Goal: Information Seeking & Learning: Learn about a topic

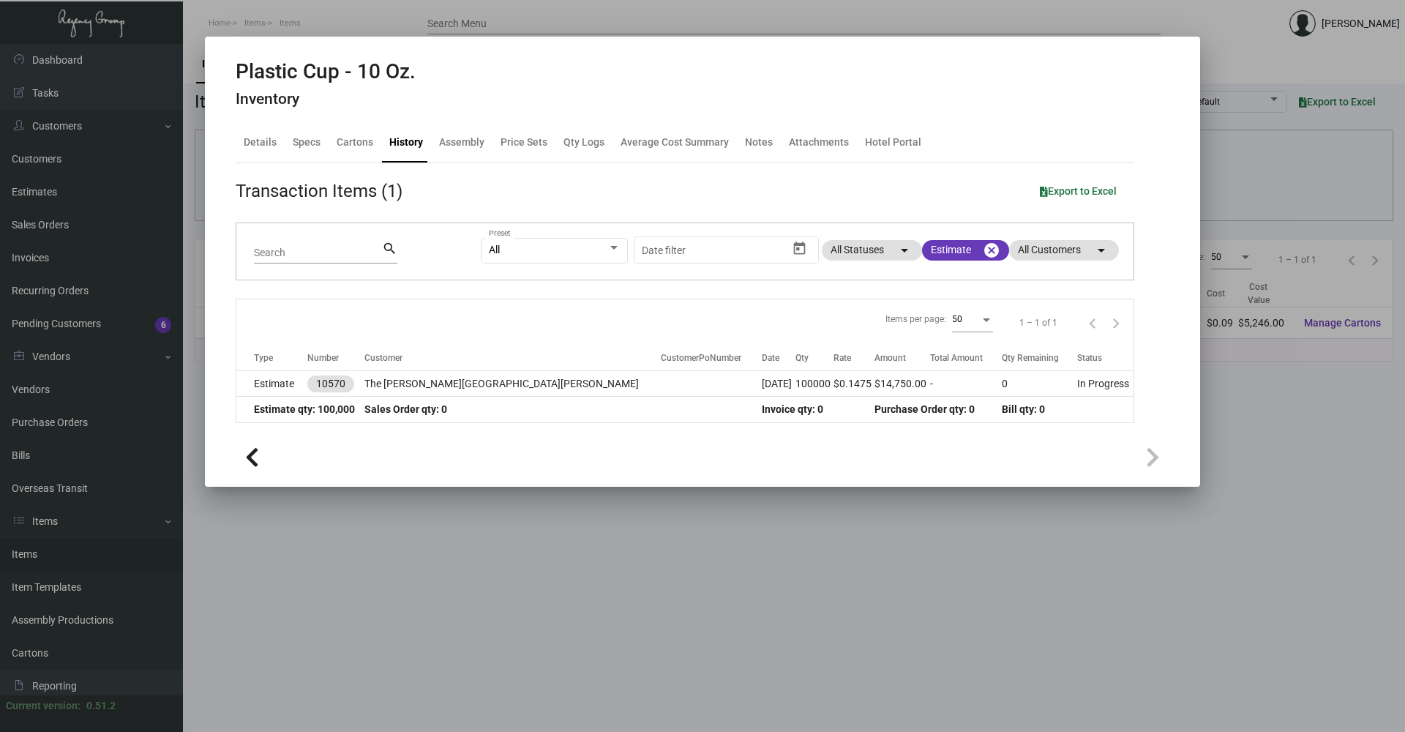
click at [590, 540] on div at bounding box center [702, 366] width 1405 height 732
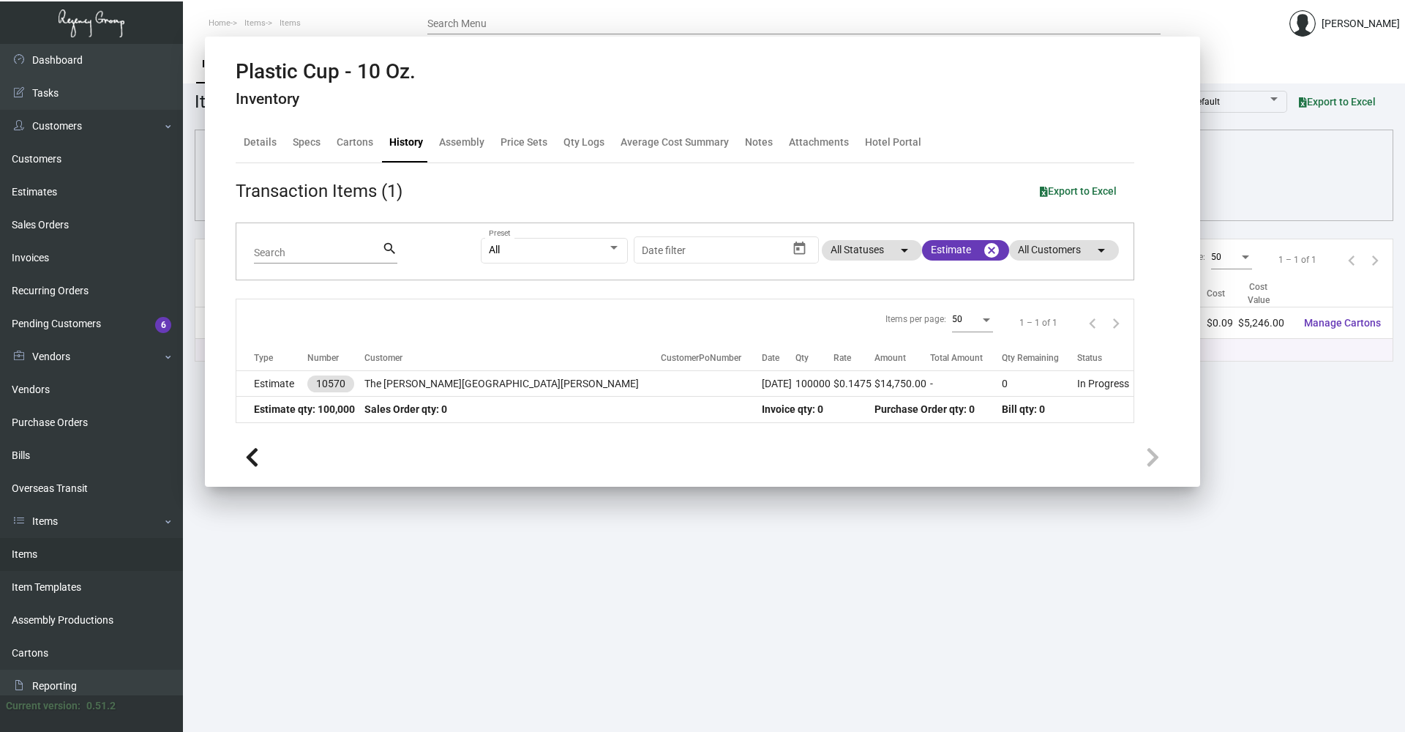
click at [590, 539] on main "Items Item Templates Assembly Productions Cartons Items (1) Accept Transfer Pri…" at bounding box center [794, 388] width 1222 height 688
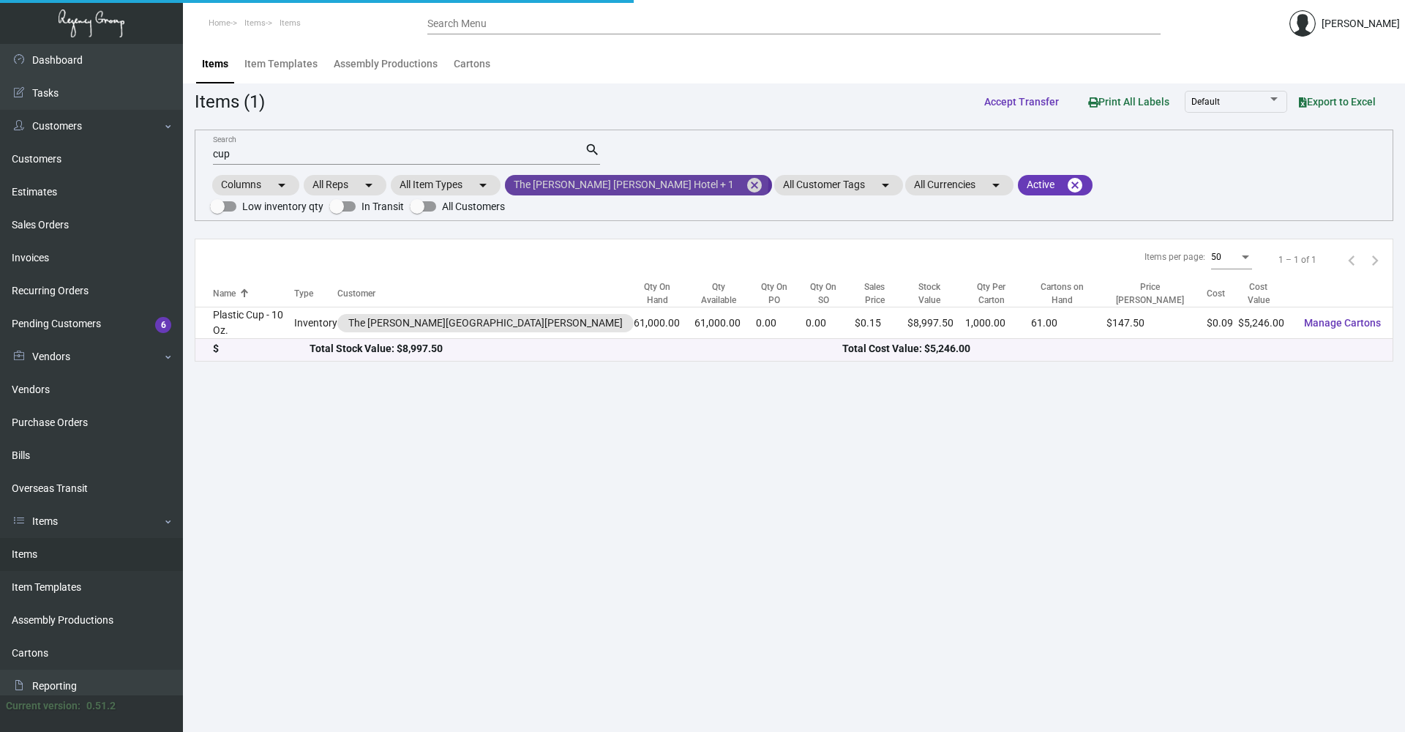
click at [745, 183] on mat-icon "cancel" at bounding box center [754, 185] width 18 height 18
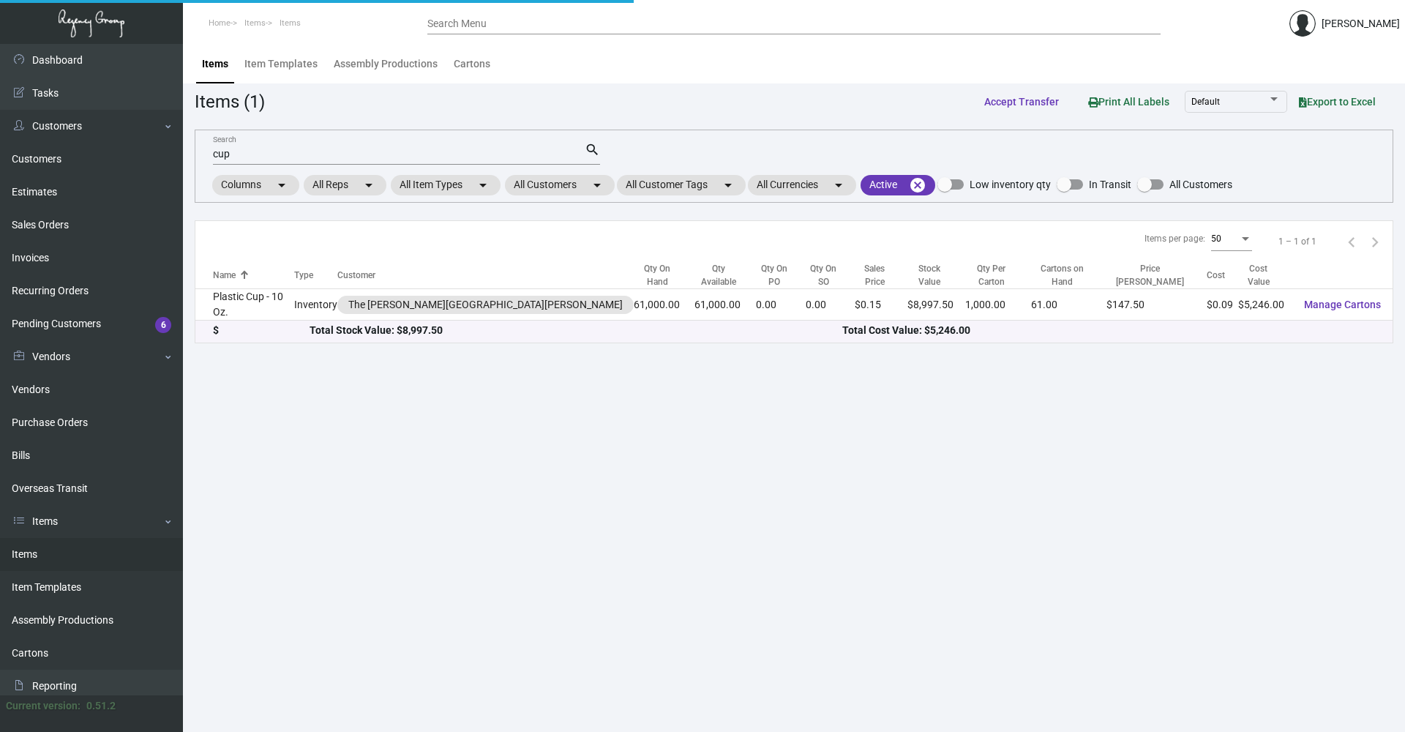
click at [423, 163] on div "cup Search" at bounding box center [399, 153] width 372 height 23
click at [429, 147] on div "cup Search" at bounding box center [399, 153] width 372 height 23
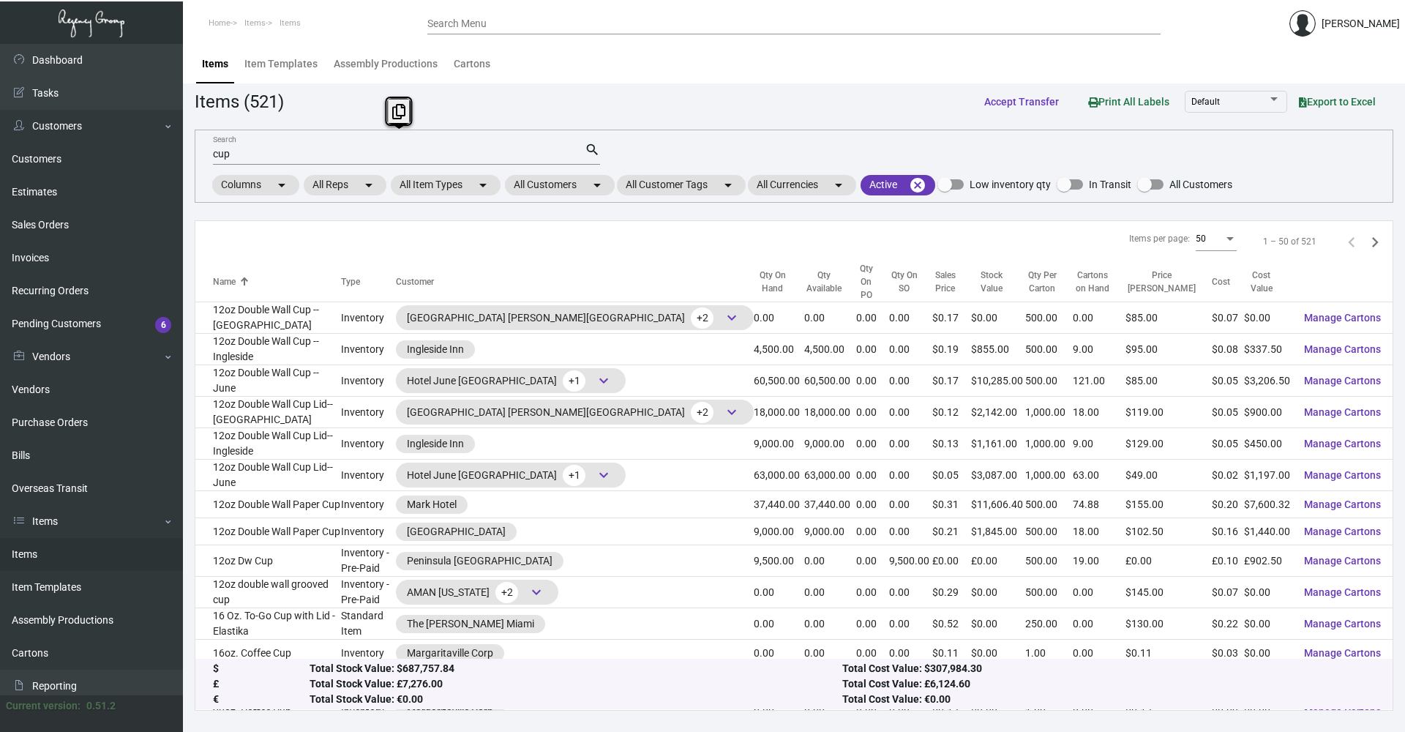
click at [429, 149] on div "cup Search" at bounding box center [399, 153] width 372 height 23
click at [426, 156] on input "cup" at bounding box center [399, 155] width 372 height 12
type input "c"
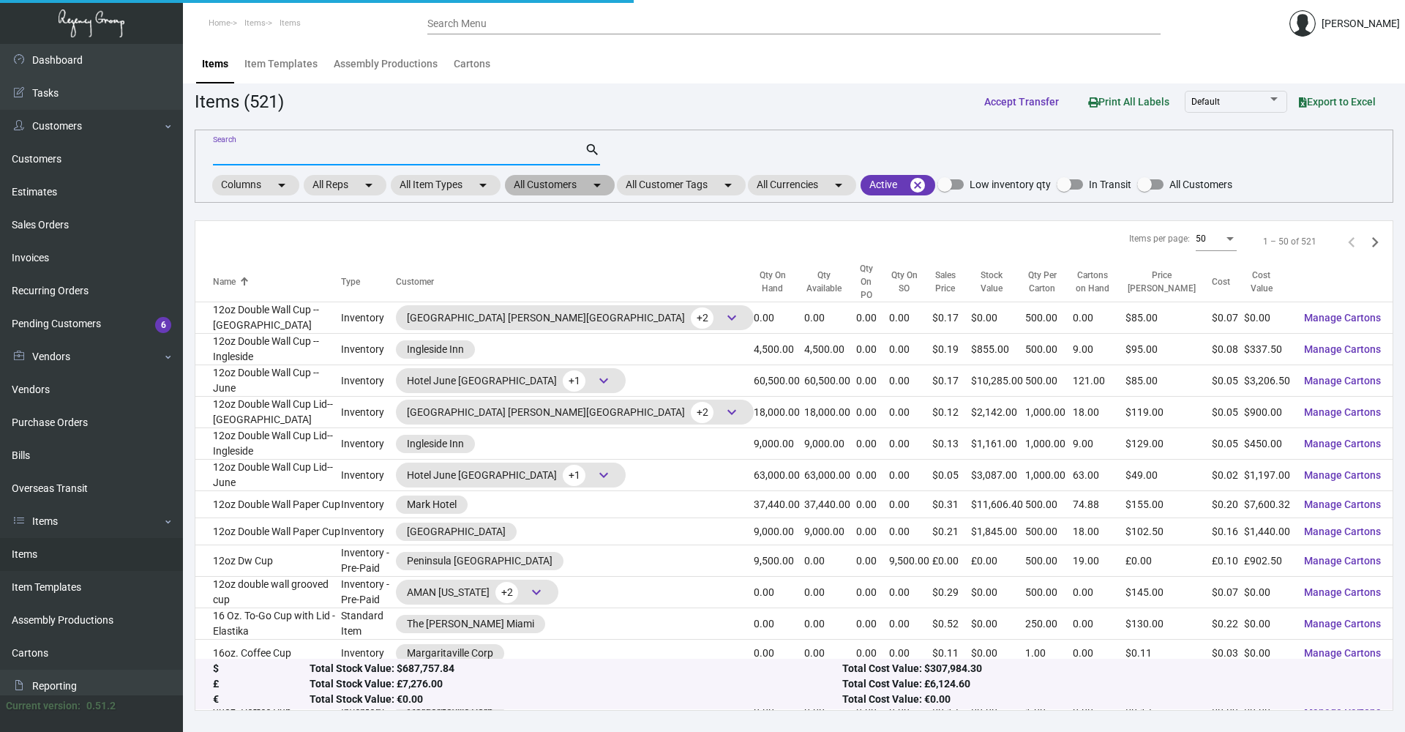
click at [586, 186] on mat-chip "All Customers arrow_drop_down" at bounding box center [560, 185] width 110 height 20
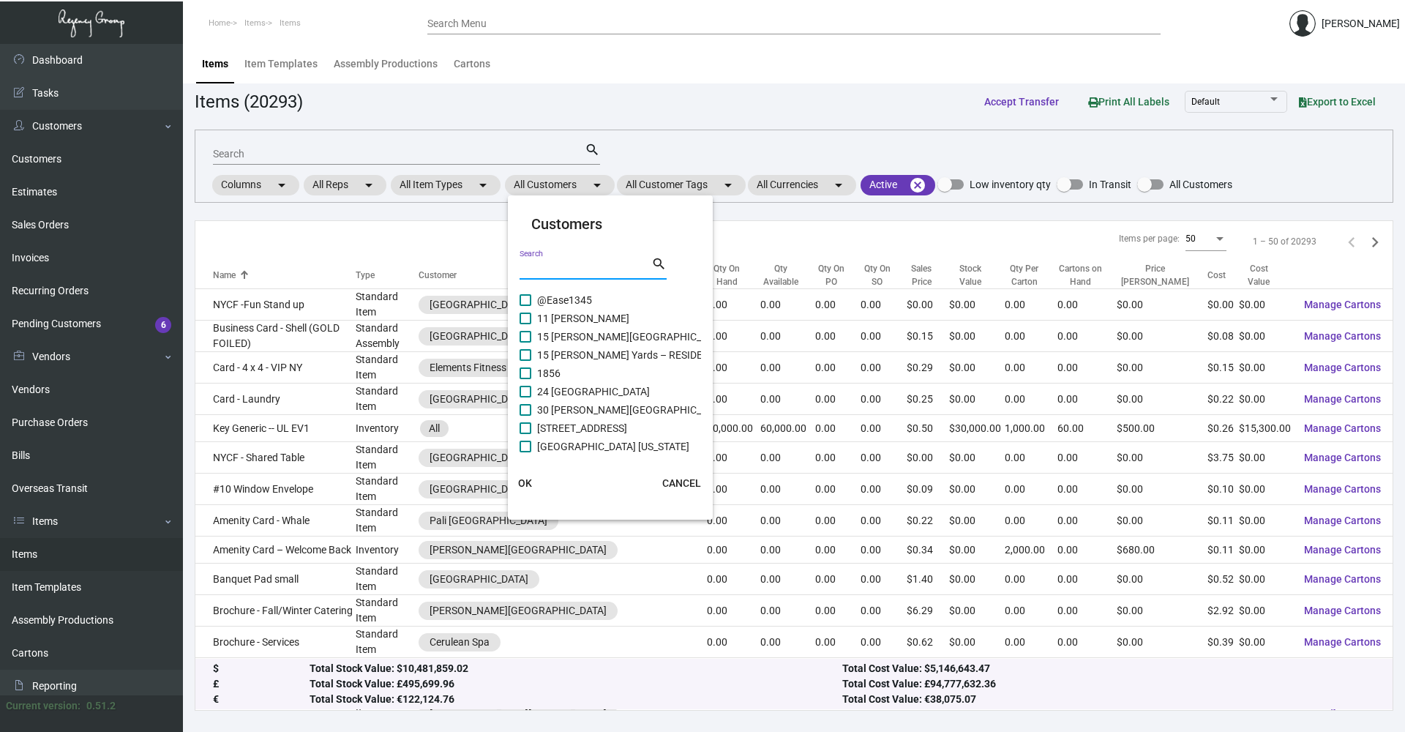
click at [574, 263] on input "Search" at bounding box center [585, 269] width 132 height 12
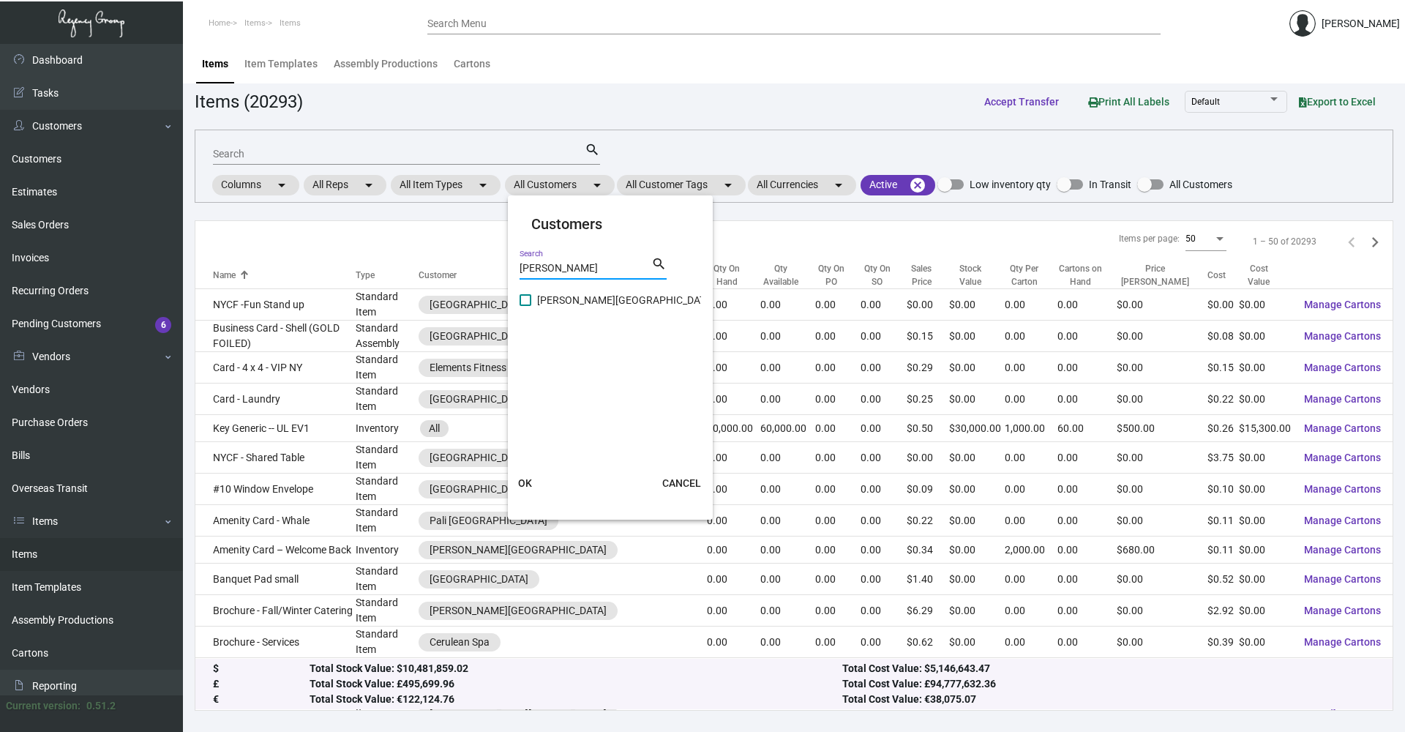
type input "[PERSON_NAME]"
click at [560, 302] on span "[PERSON_NAME][GEOGRAPHIC_DATA]" at bounding box center [625, 300] width 177 height 18
click at [525, 306] on input "[PERSON_NAME][GEOGRAPHIC_DATA]" at bounding box center [525, 306] width 1 height 1
checkbox input "true"
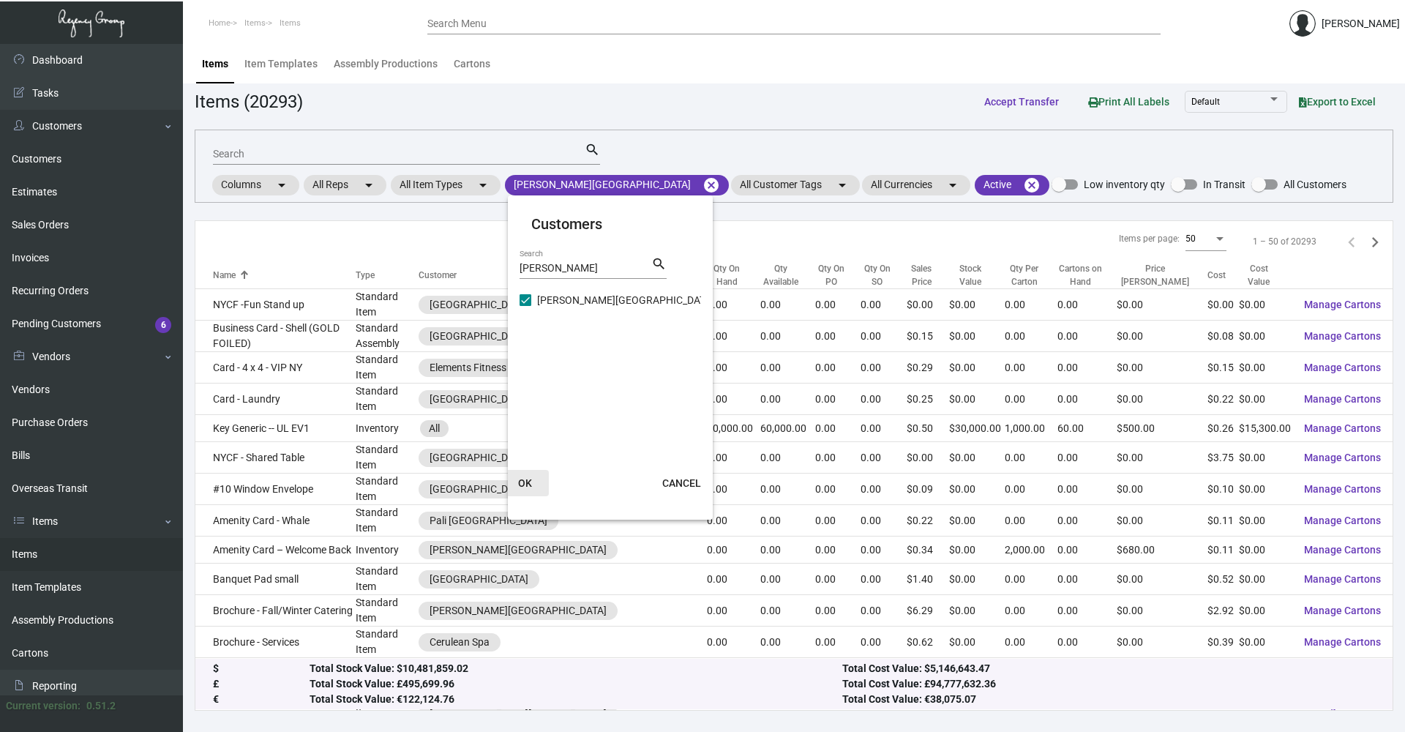
click at [539, 491] on button "OK" at bounding box center [525, 483] width 47 height 26
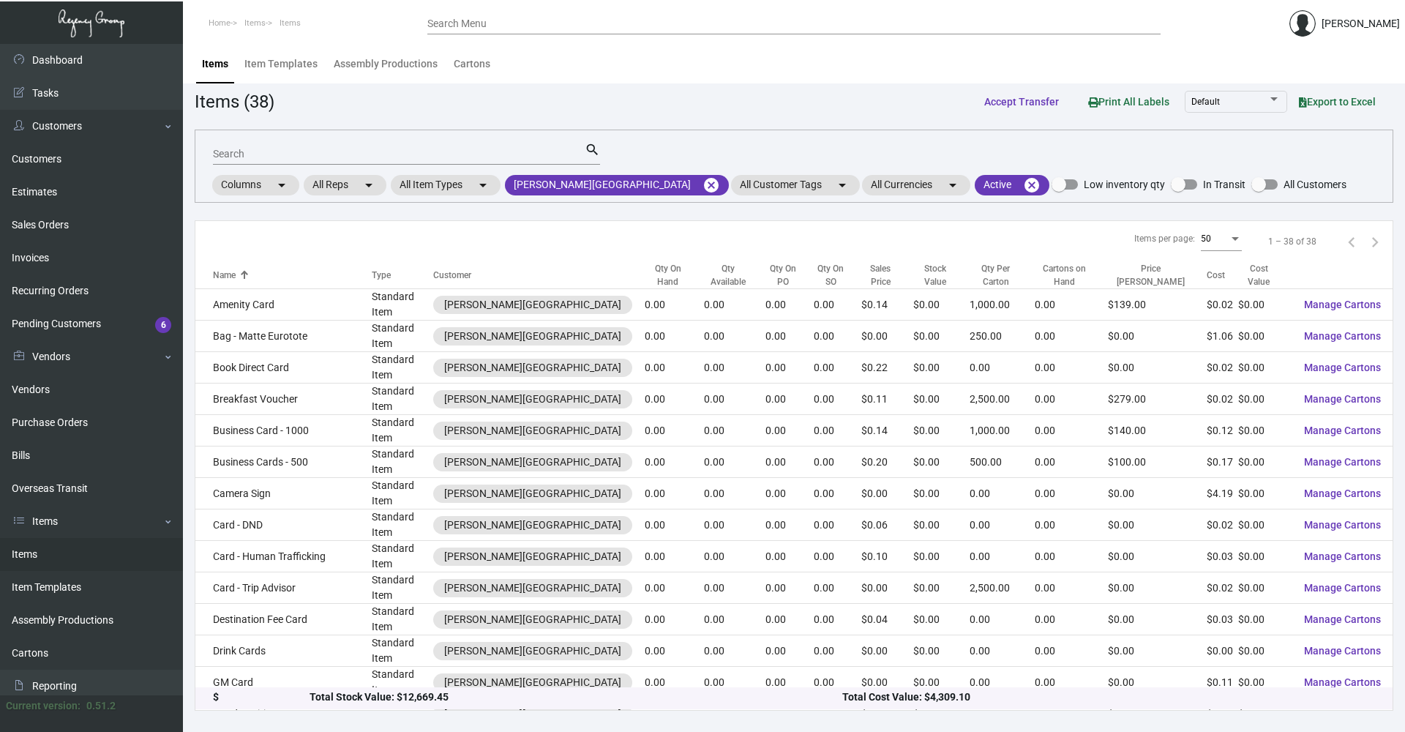
click at [353, 145] on div "Search" at bounding box center [399, 153] width 372 height 23
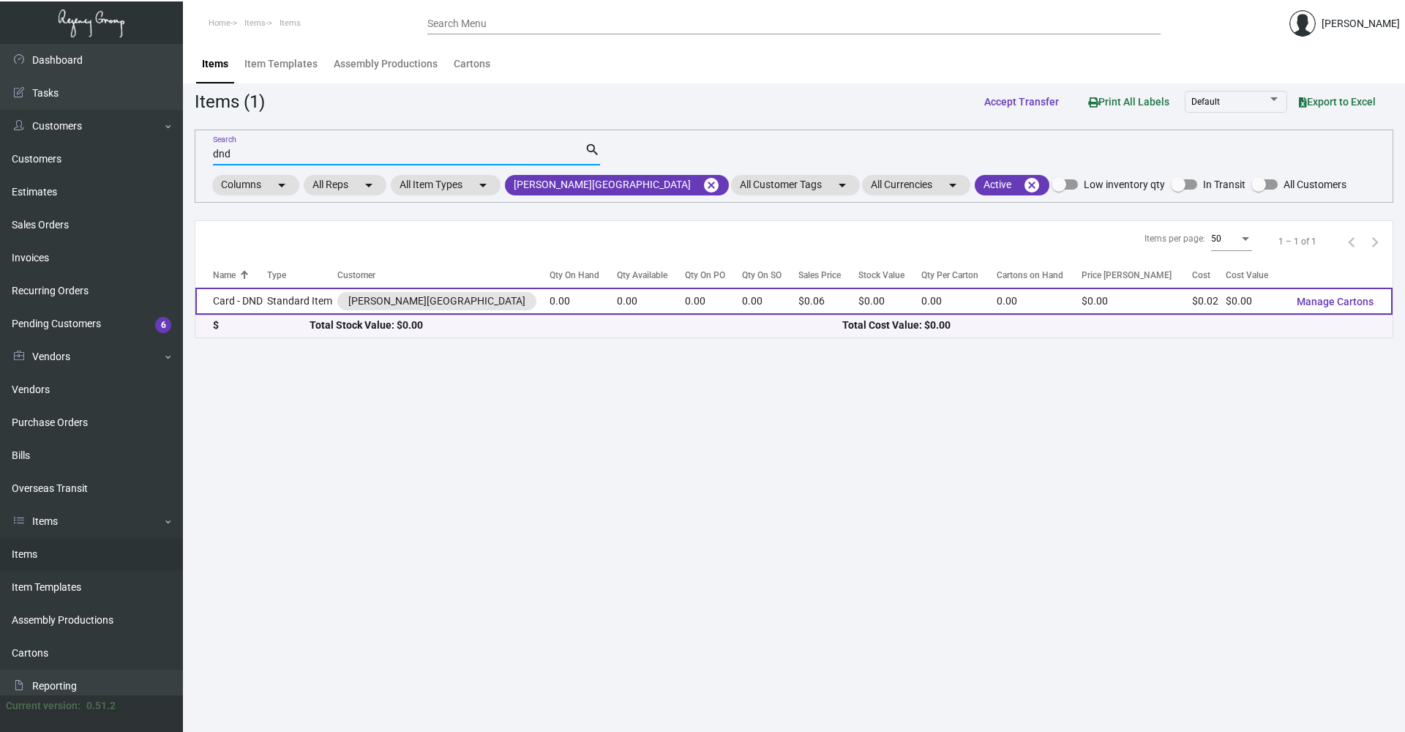
type input "dnd"
click at [312, 290] on td "Standard Item" at bounding box center [301, 300] width 69 height 27
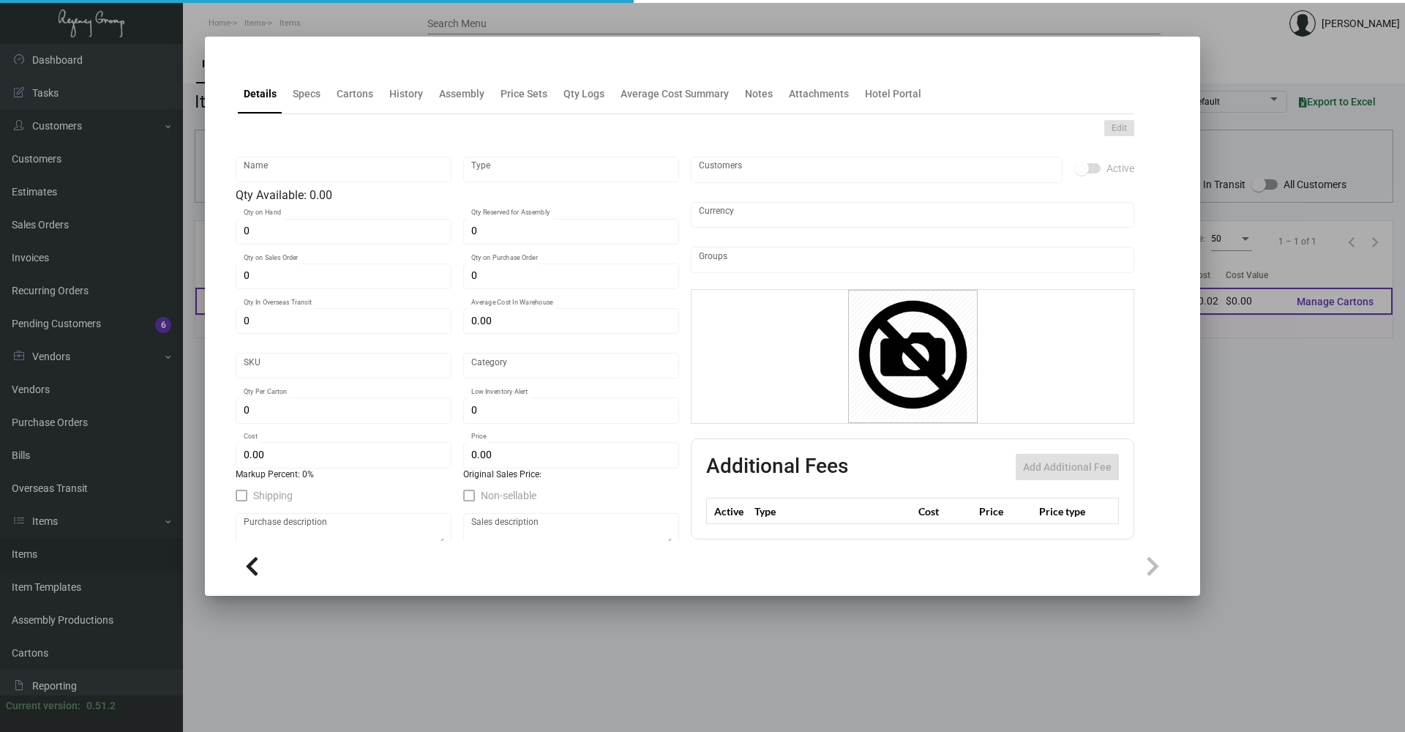
type input "Card - DND"
type input "Standard Item"
type input "$ 0.00"
type input "ALZ-Card-50"
type input "Standard"
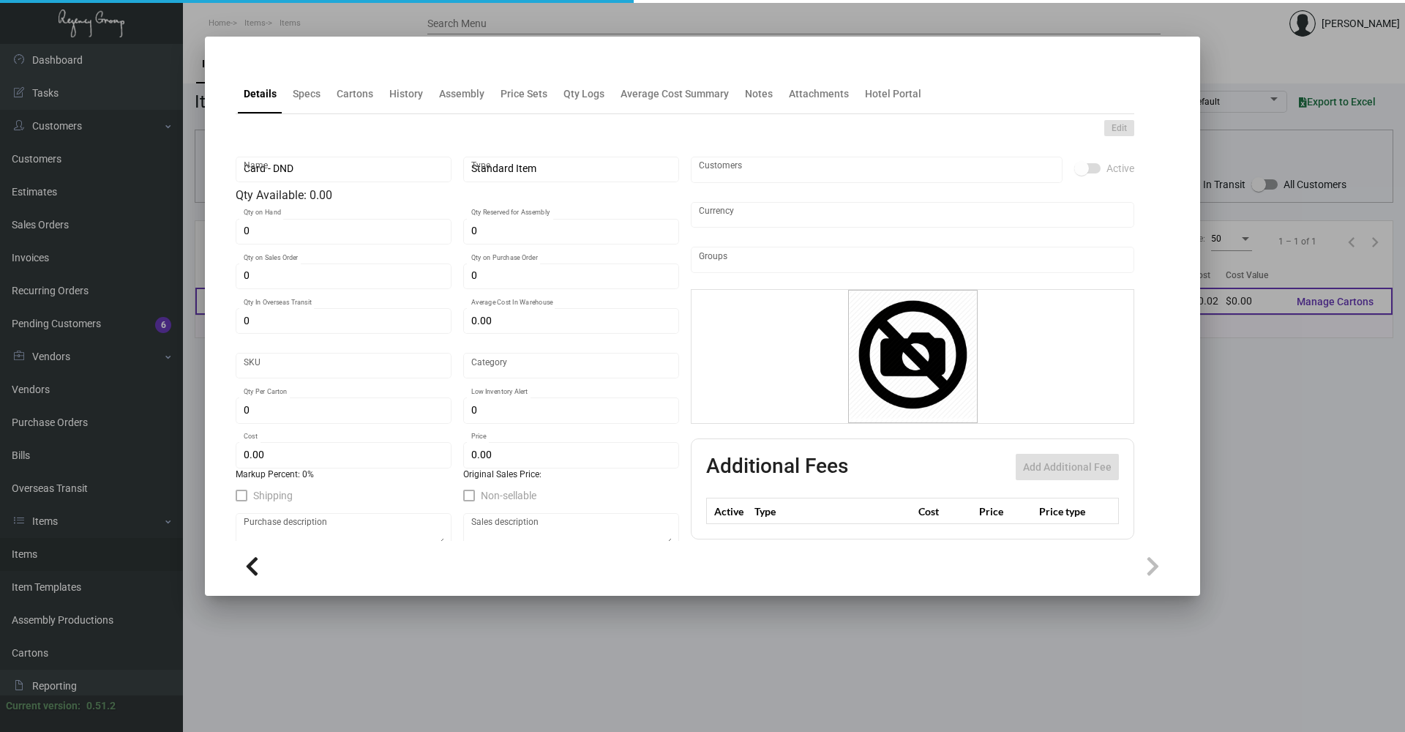
type input "$ 0.0164"
type input "$ 0.064"
checkbox input "true"
type input "United States Dollar $"
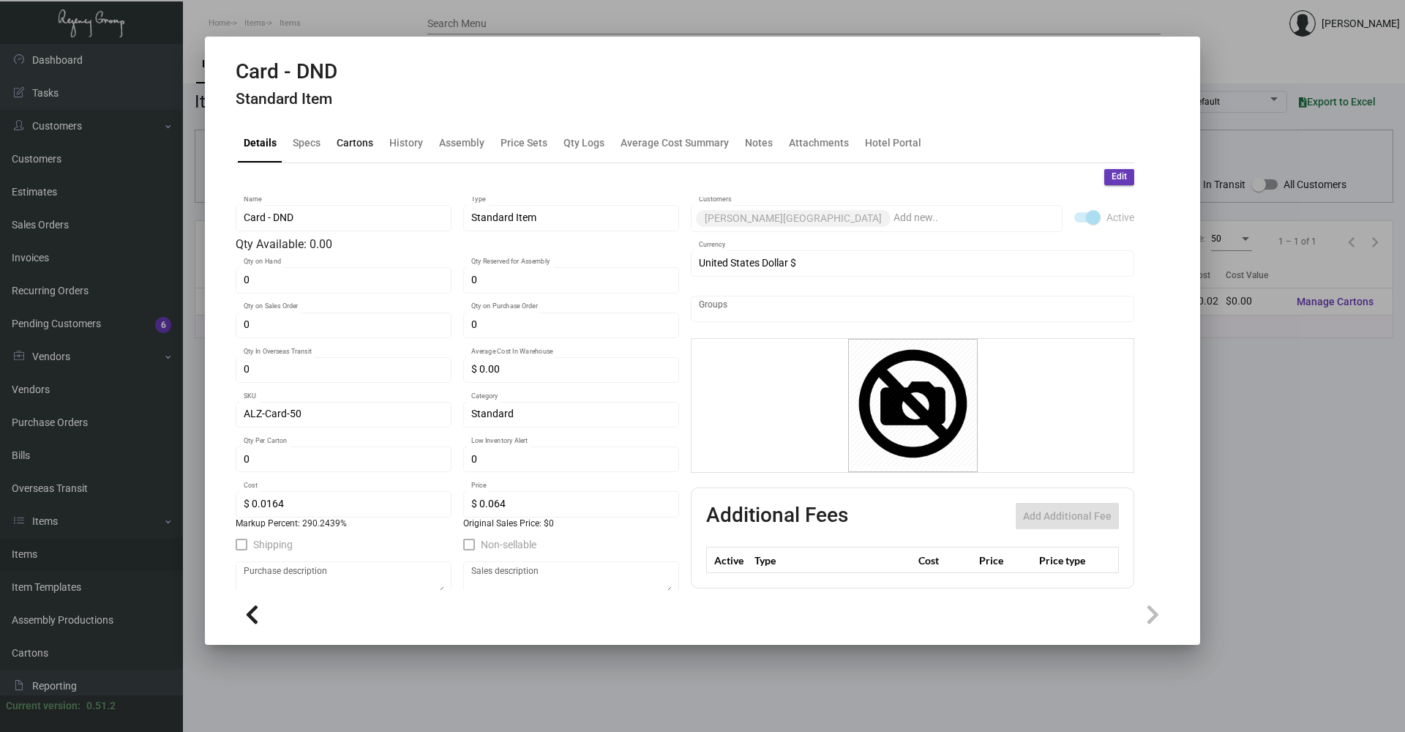
click at [351, 134] on div "Cartons" at bounding box center [355, 142] width 48 height 35
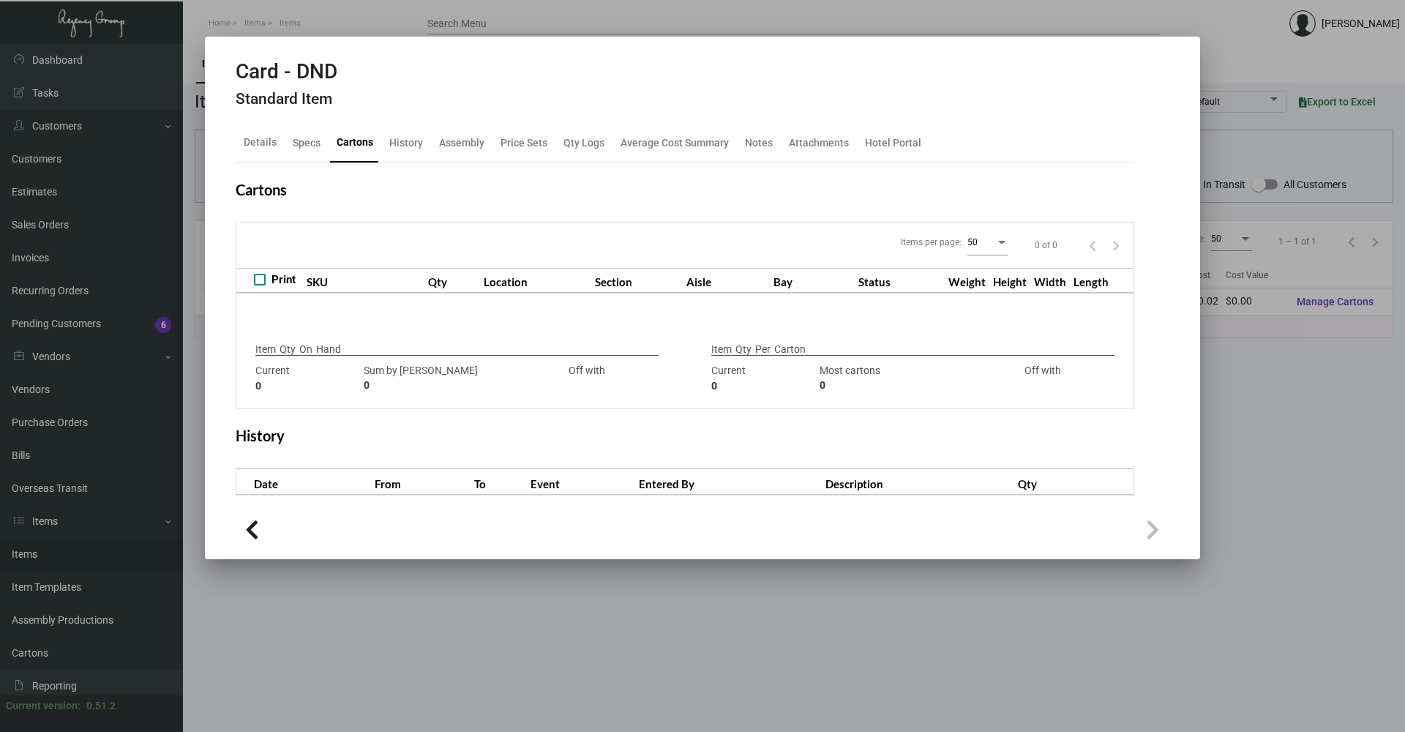
checkbox input "true"
type input "0"
click at [308, 144] on div "Specs" at bounding box center [307, 142] width 28 height 15
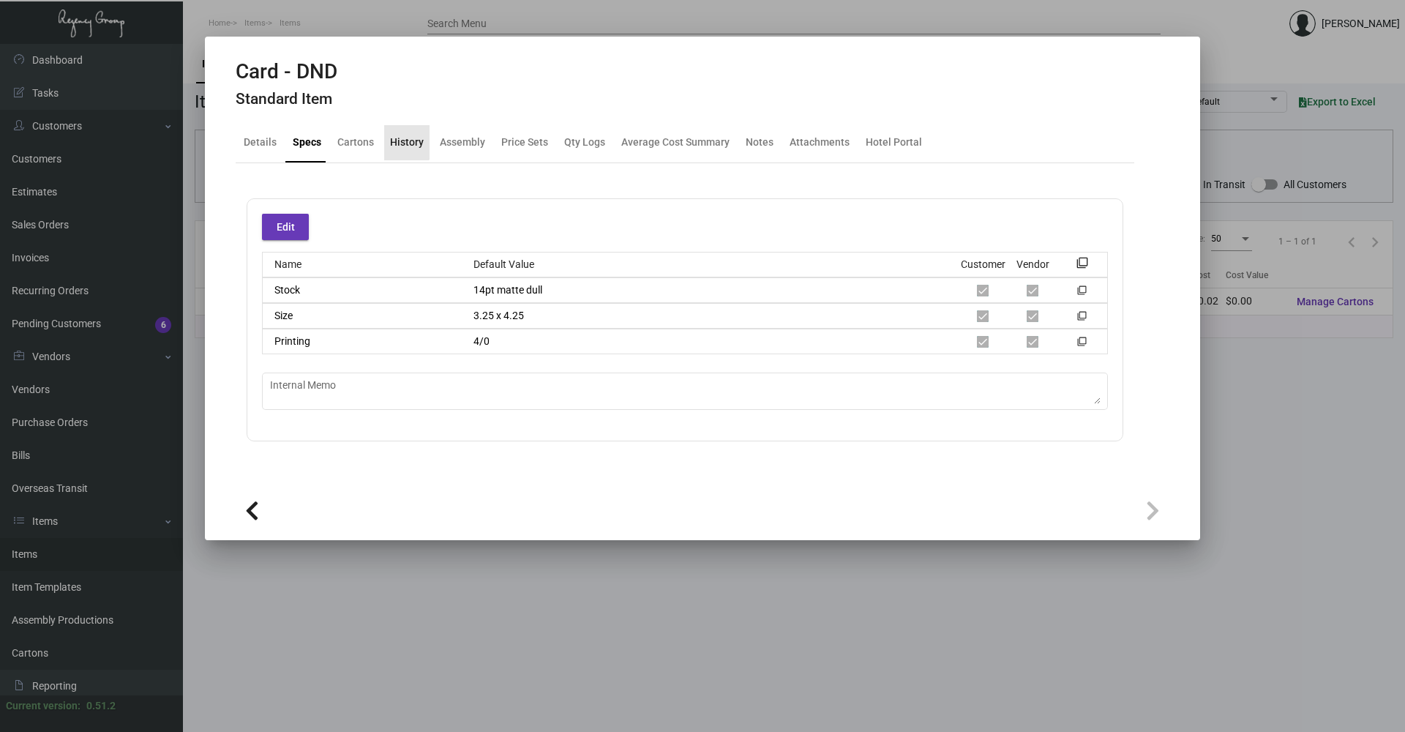
click at [399, 138] on div "History" at bounding box center [407, 142] width 34 height 15
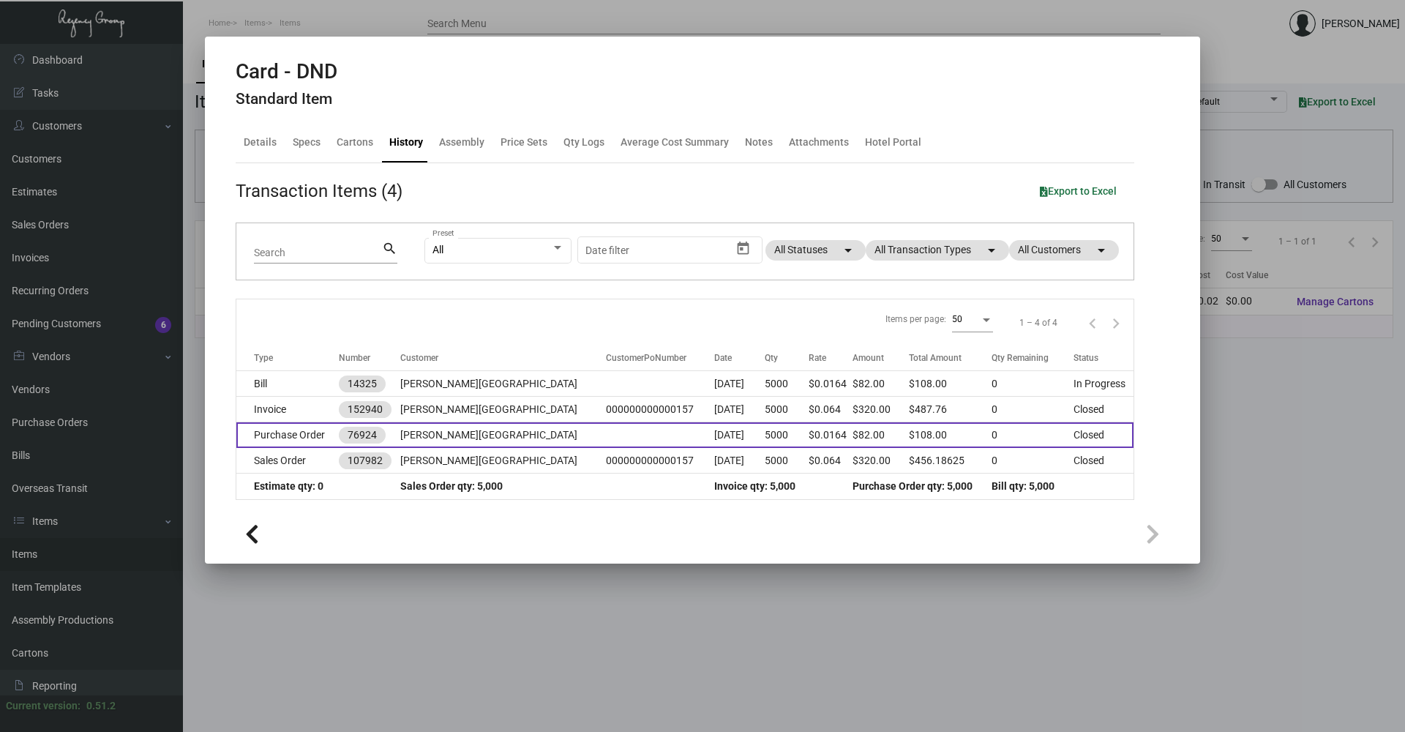
click at [486, 428] on td "[PERSON_NAME][GEOGRAPHIC_DATA]" at bounding box center [503, 435] width 206 height 26
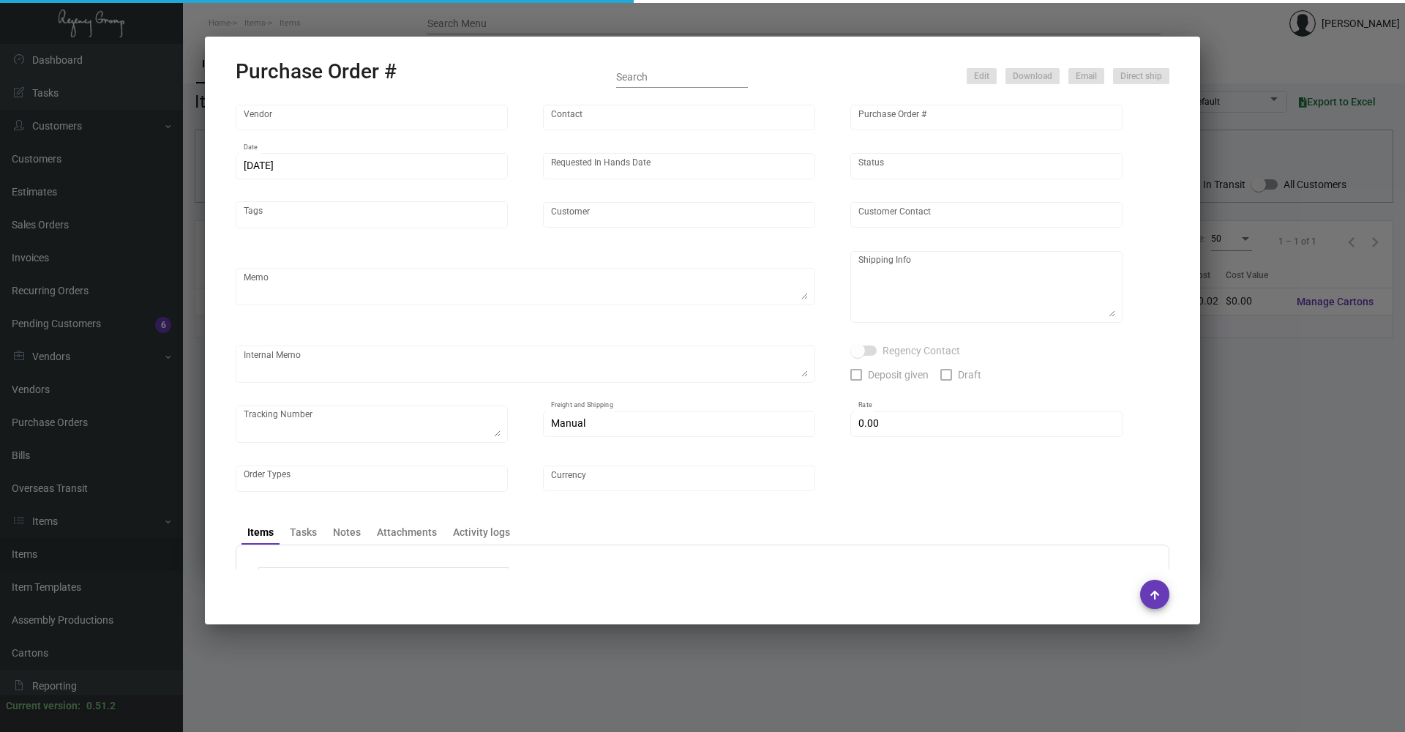
type input "4 Over"
type input "76924"
type input "[DATE]"
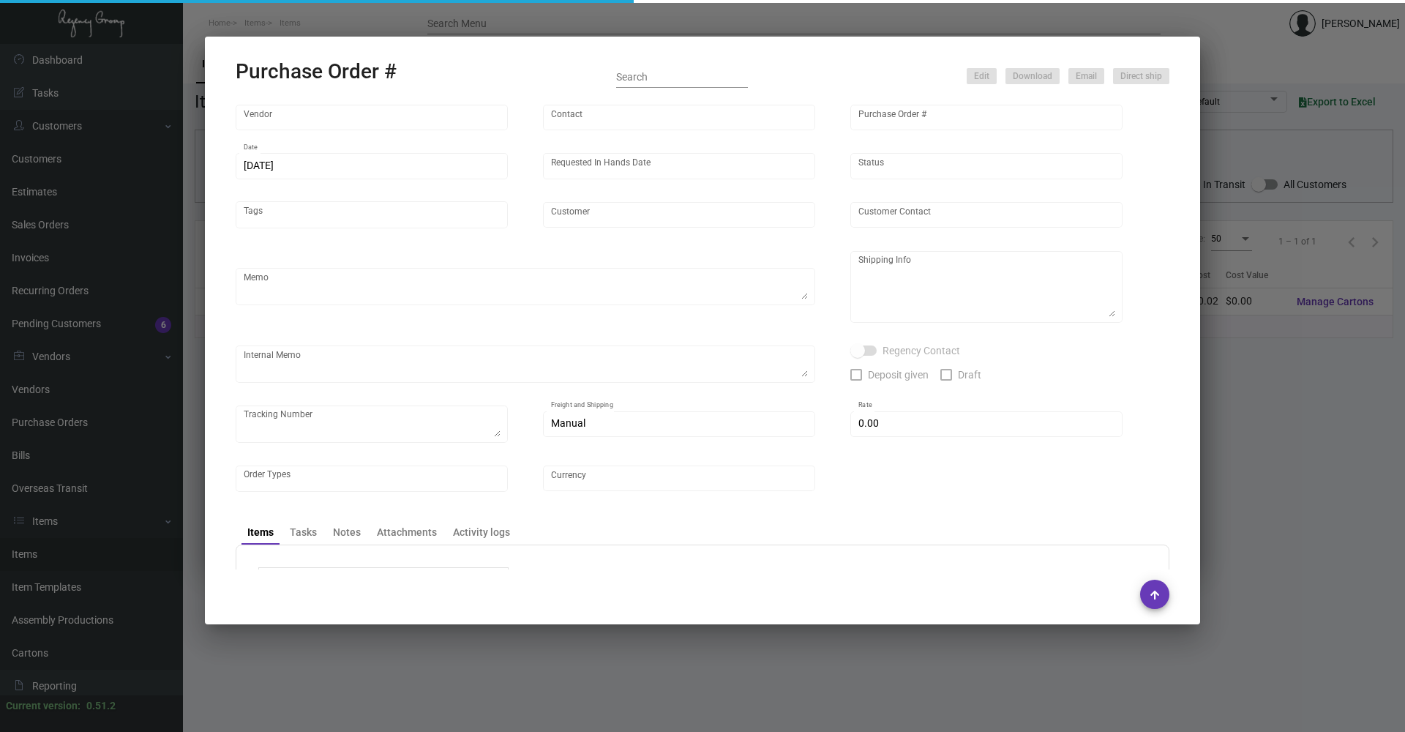
type input "[PERSON_NAME][GEOGRAPHIC_DATA]"
type input "[PERSON_NAME]"
type textarea "[PERSON_NAME][GEOGRAPHIC_DATA][PERSON_NAME] [STREET_ADDRESS][US_STATE]"
type input "$ 0.00"
type input "United States Dollar $"
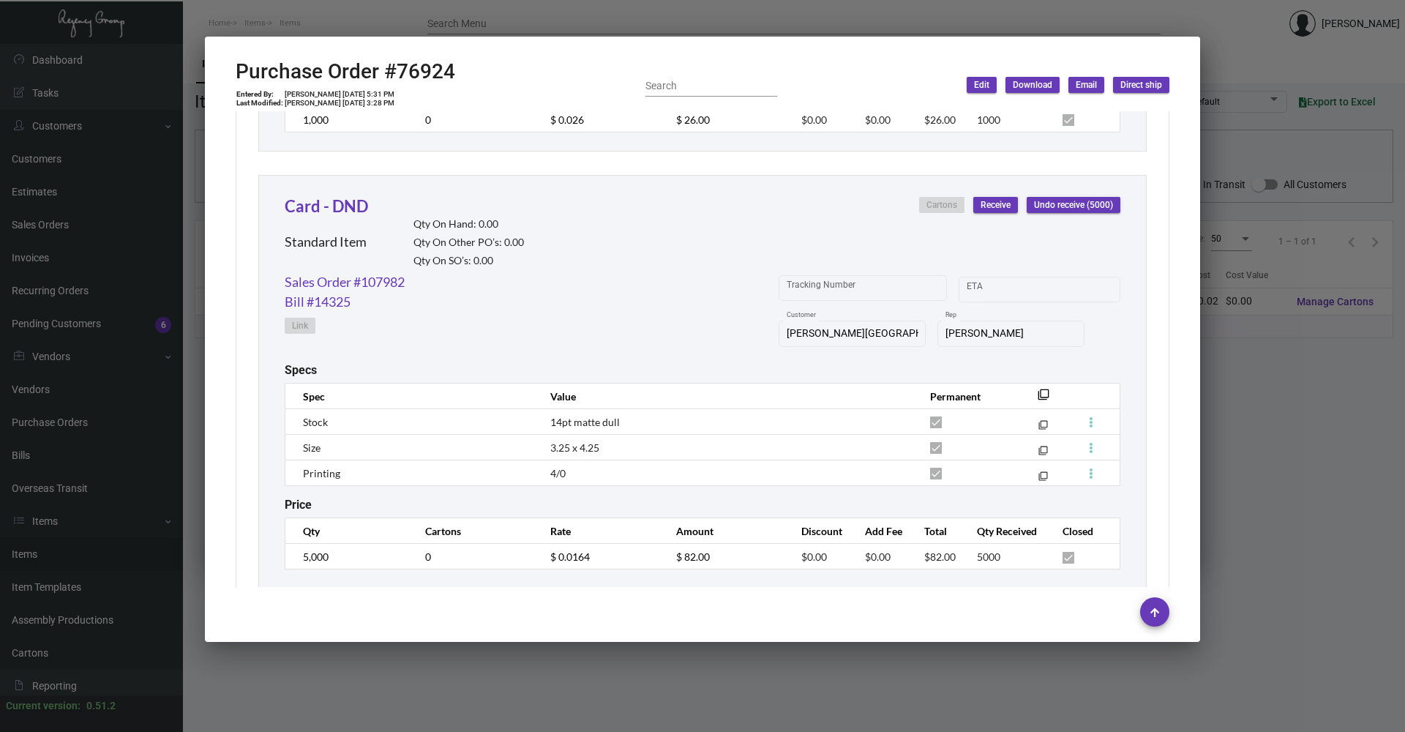
scroll to position [1117, 0]
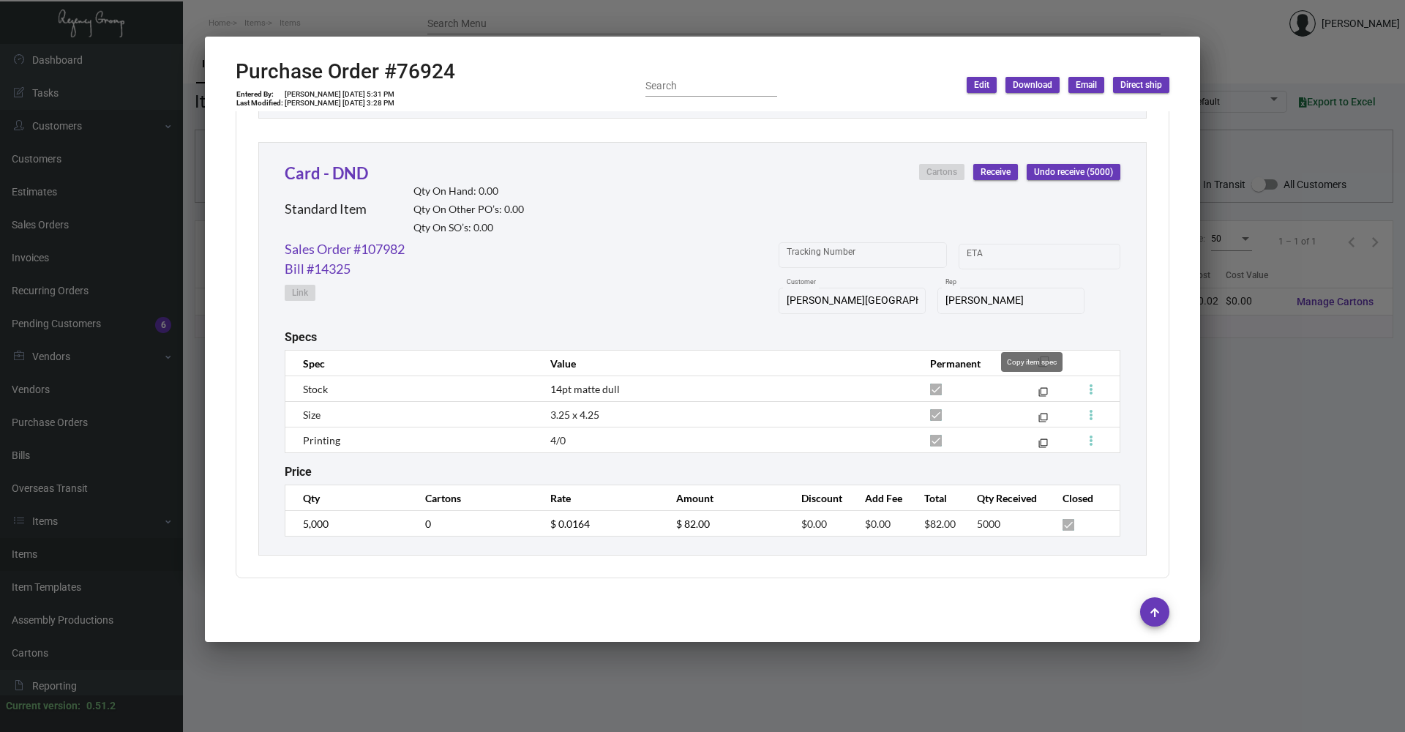
click at [1040, 364] on div "Copy item spec" at bounding box center [1031, 362] width 61 height 20
click at [1060, 326] on div "[PERSON_NAME] Rep" at bounding box center [1010, 307] width 147 height 40
click at [1037, 360] on mat-icon "filter_none" at bounding box center [1043, 366] width 12 height 12
drag, startPoint x: 452, startPoint y: 75, endPoint x: 398, endPoint y: 80, distance: 54.3
click at [398, 80] on div "Purchase Order #76924 Entered By: [PERSON_NAME] [DATE] 5:31 PM Last Modified: […" at bounding box center [702, 85] width 933 height 52
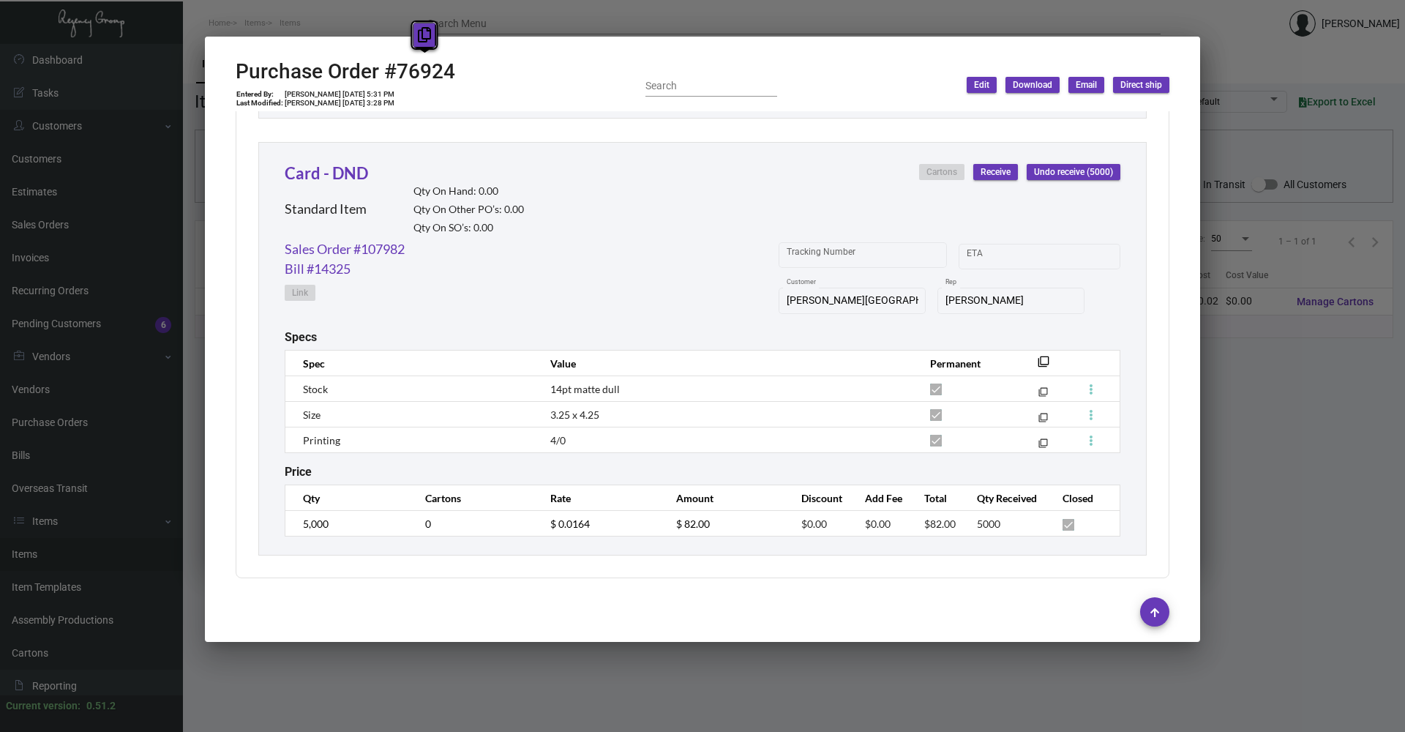
click at [424, 31] on icon at bounding box center [424, 34] width 13 height 15
copy h2 "76924"
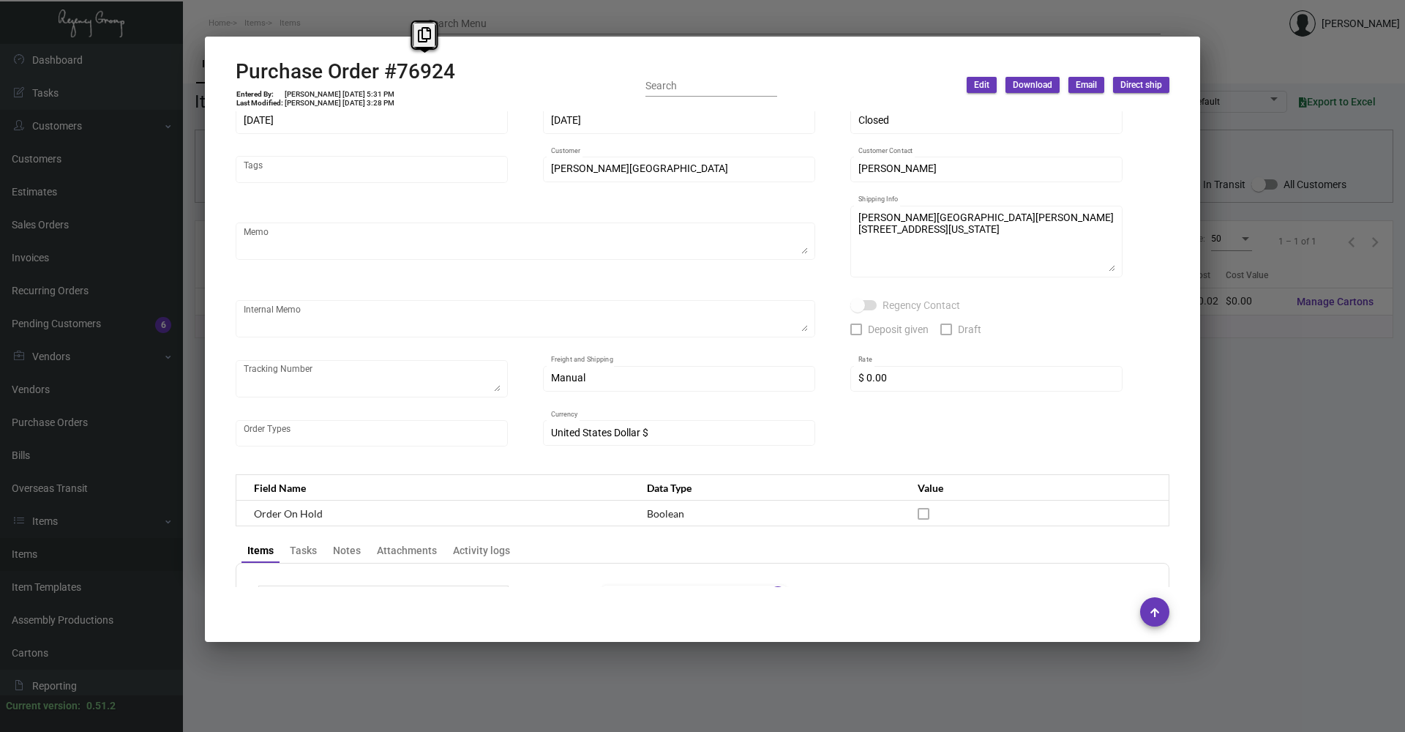
scroll to position [0, 0]
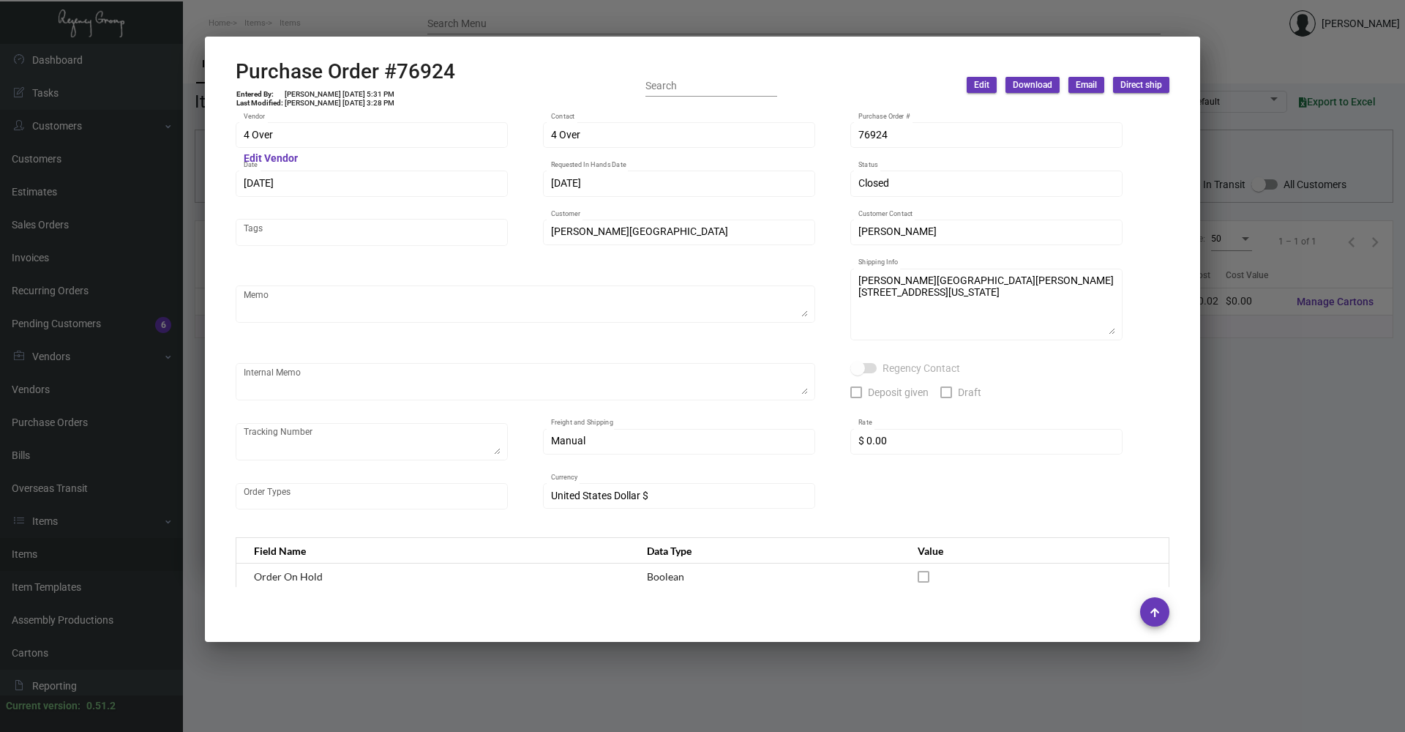
click at [249, 187] on div "[DATE] Date" at bounding box center [372, 182] width 257 height 29
drag, startPoint x: 309, startPoint y: 176, endPoint x: 230, endPoint y: 186, distance: 79.6
click at [230, 186] on div "4 Over Vendor Edit Vendor 4 Over Contact 76924 Purchase Order # [DATE] Date [DA…" at bounding box center [702, 349] width 969 height 476
click at [273, 159] on icon at bounding box center [268, 153] width 13 height 15
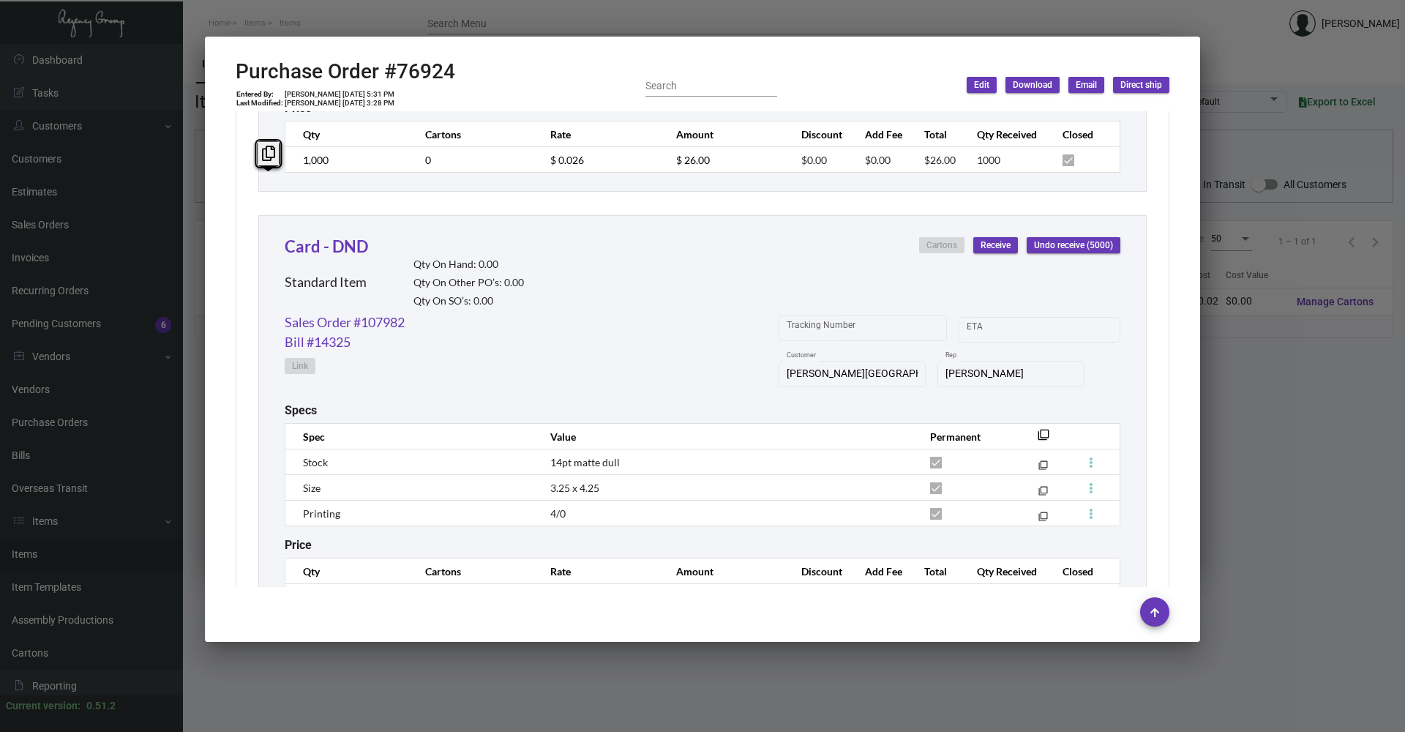
scroll to position [1117, 0]
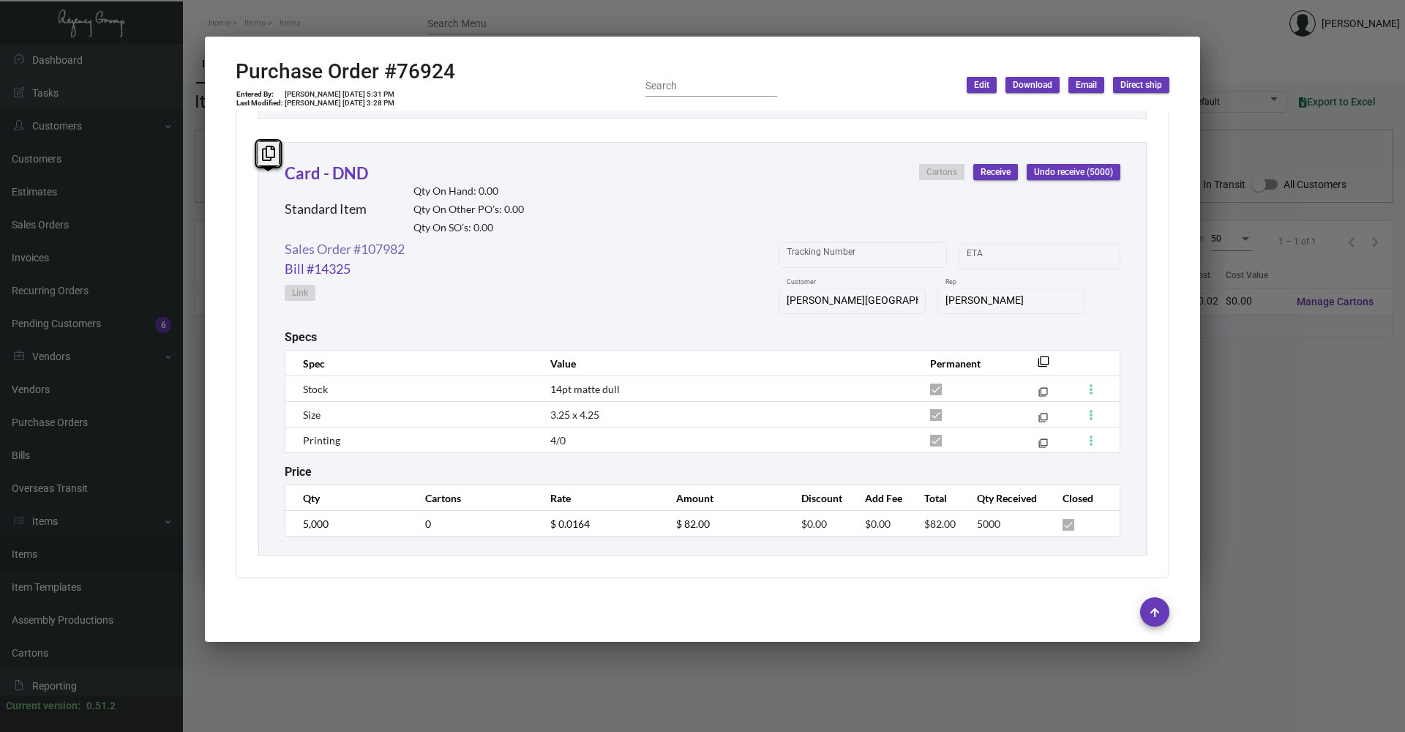
click at [336, 246] on link "Sales Order #107982" at bounding box center [345, 249] width 120 height 20
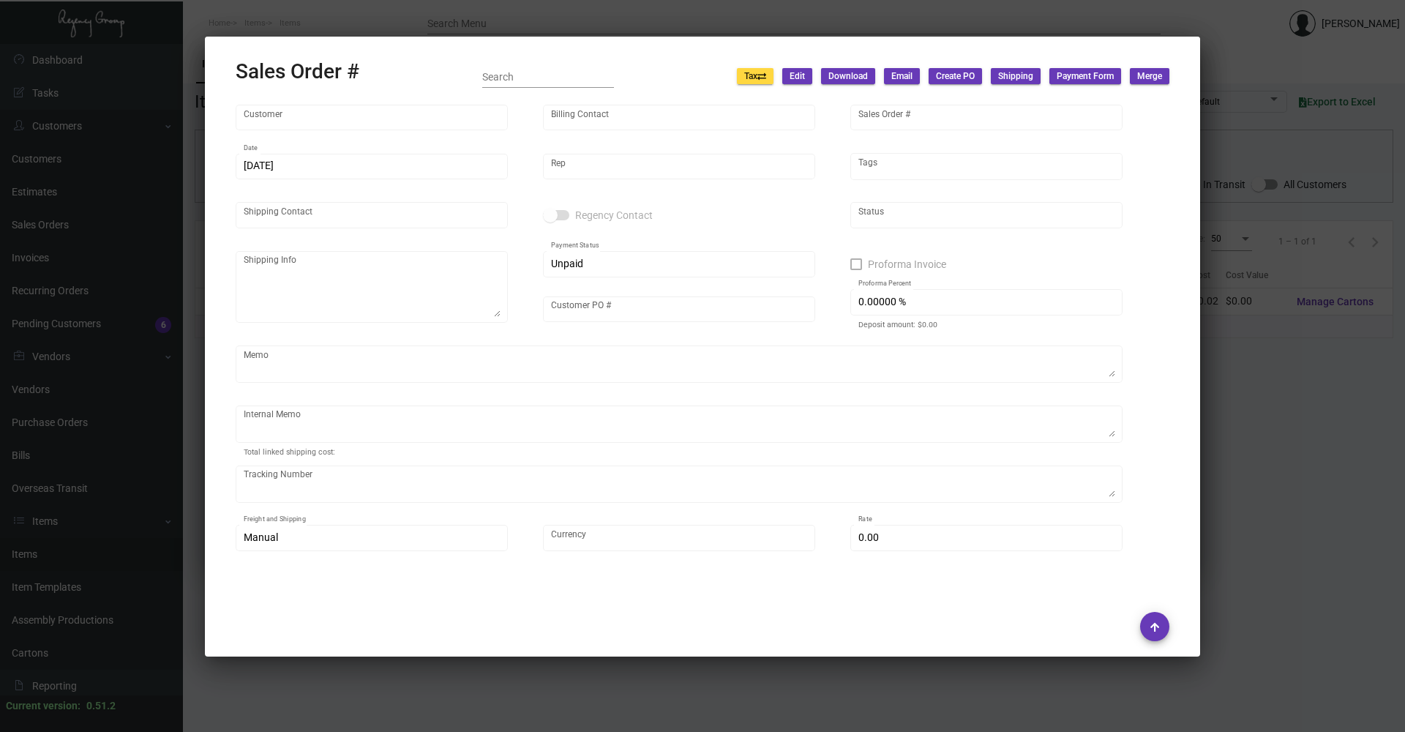
type input "[PERSON_NAME][GEOGRAPHIC_DATA]"
type input "[PERSON_NAME]"
type input "107982"
type input "[DATE]"
type input "[PERSON_NAME]"
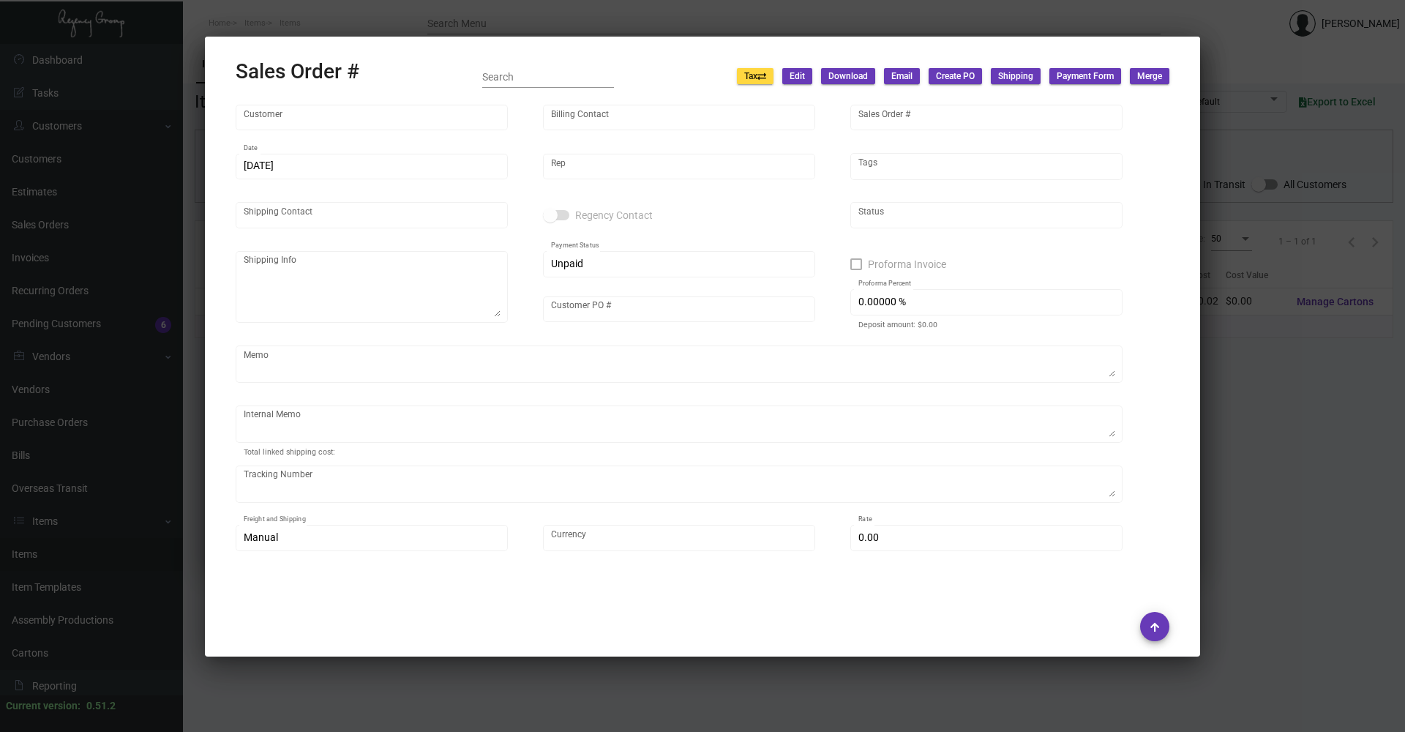
type input "[PERSON_NAME]"
type textarea "[PERSON_NAME][GEOGRAPHIC_DATA][PERSON_NAME] [STREET_ADDRESS][US_STATE]"
type input "000000000000157"
type input "United States Dollar $"
type input "$ 0.00"
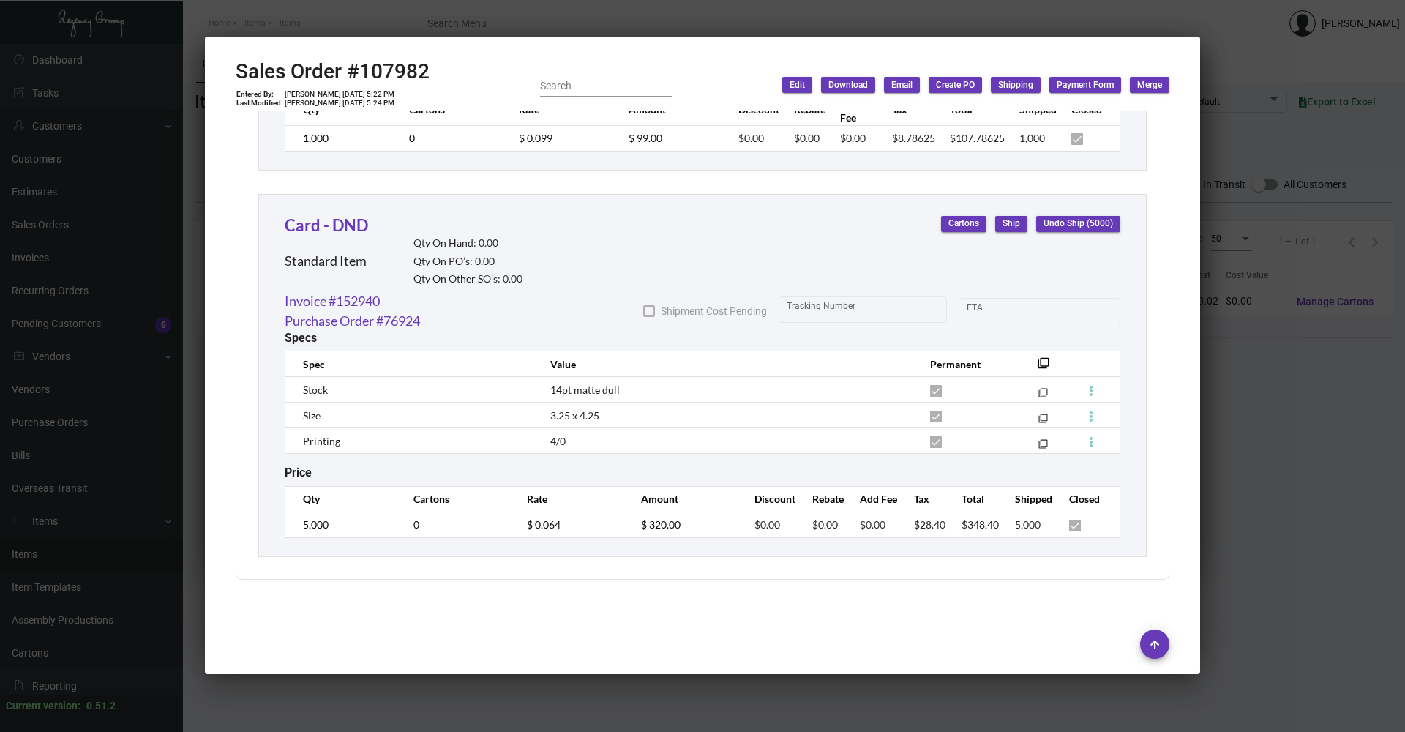
scroll to position [1136, 0]
click at [452, 701] on div at bounding box center [702, 366] width 1405 height 732
click at [452, 700] on div at bounding box center [702, 366] width 1405 height 732
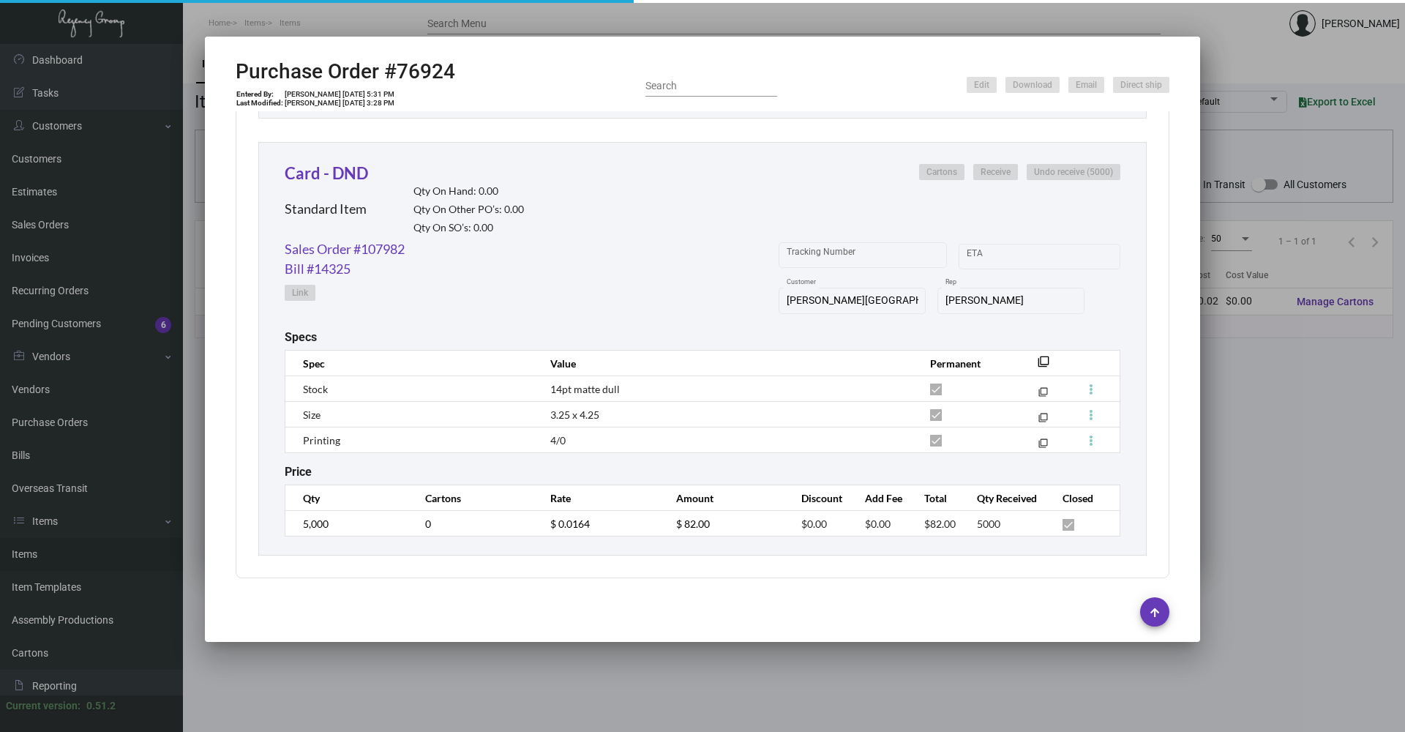
click at [454, 700] on div at bounding box center [702, 366] width 1405 height 732
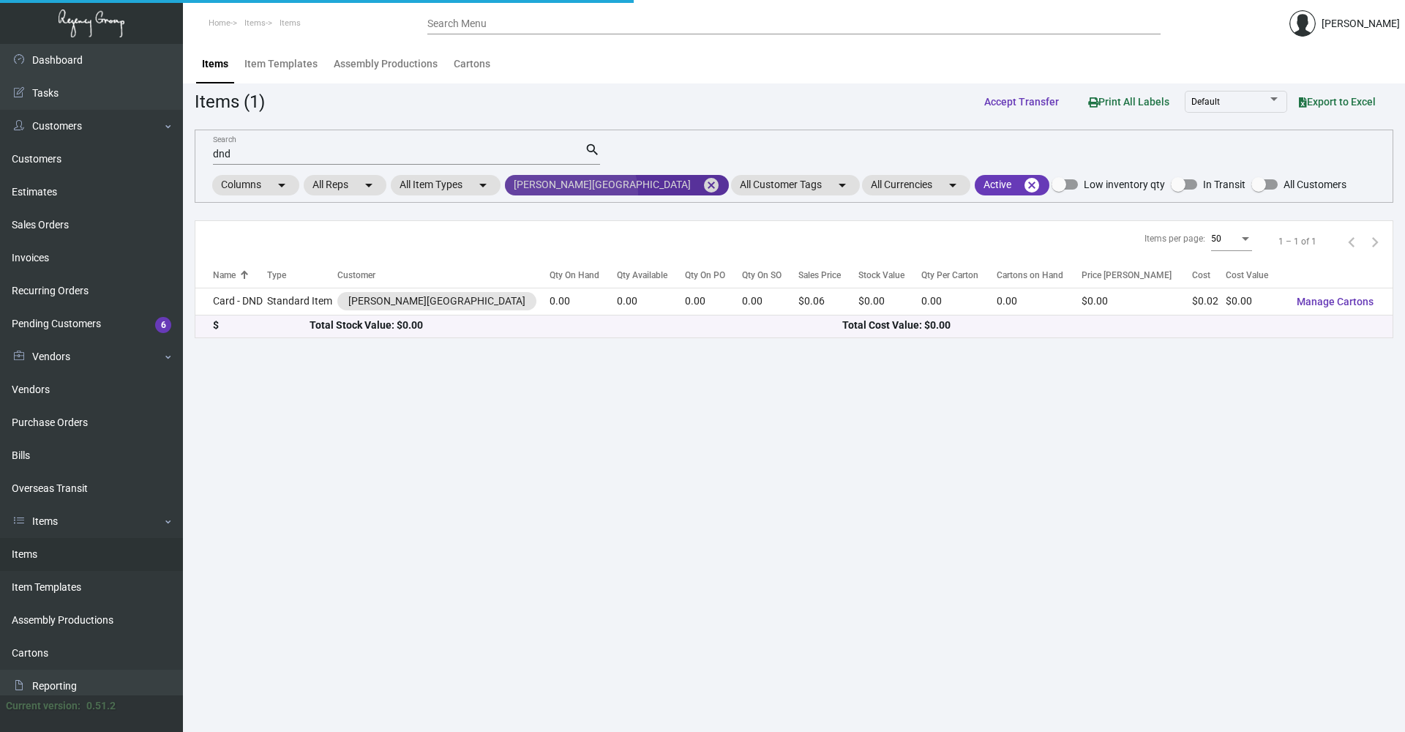
click at [702, 193] on mat-icon "cancel" at bounding box center [711, 185] width 18 height 18
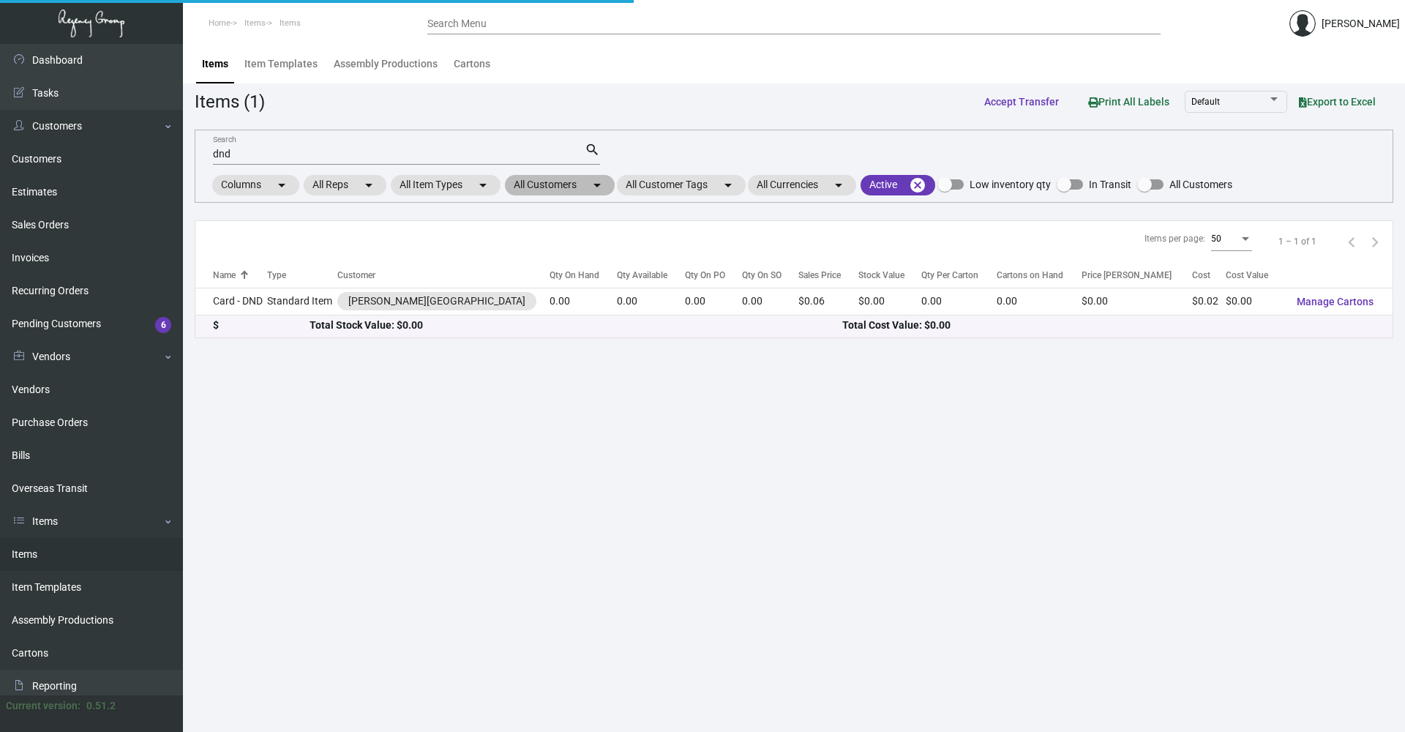
click at [575, 184] on mat-chip "All Customers arrow_drop_down" at bounding box center [560, 185] width 110 height 20
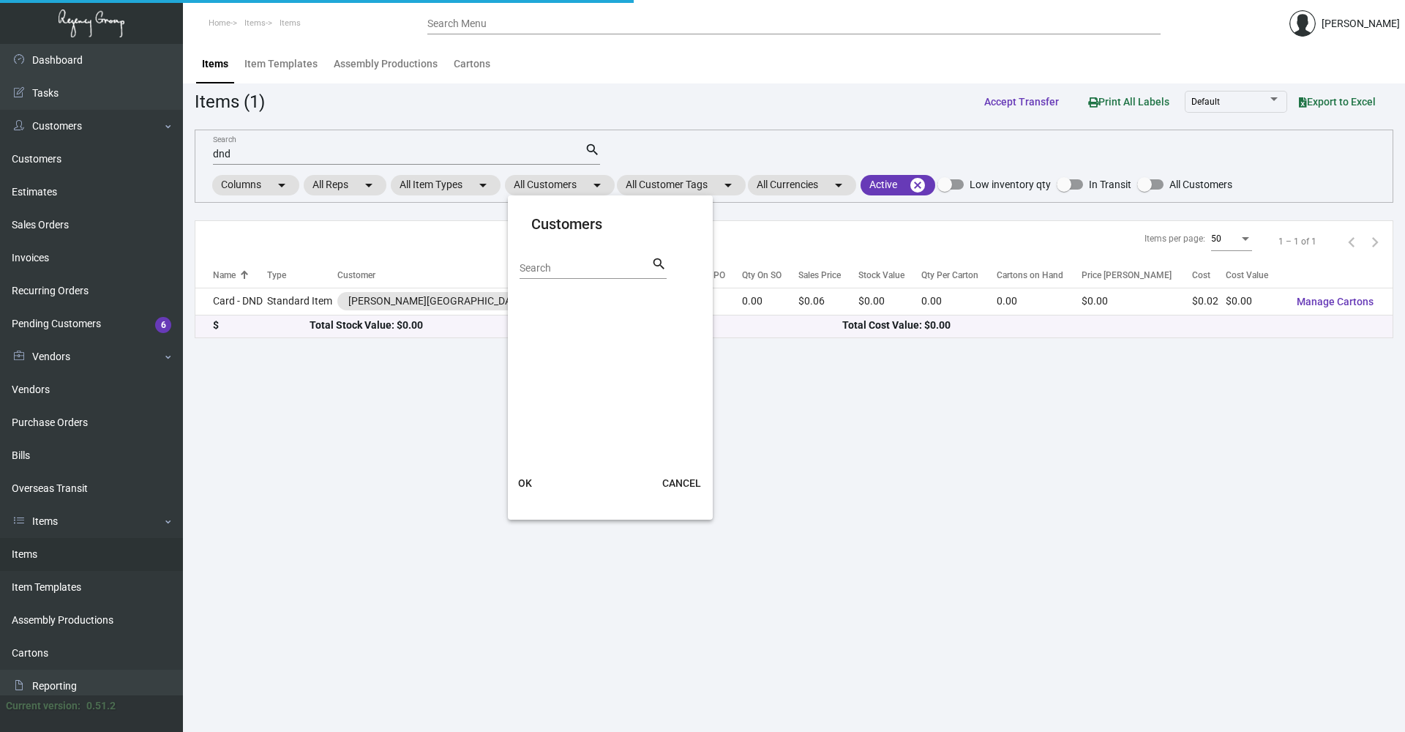
click at [539, 152] on div at bounding box center [702, 366] width 1405 height 732
click at [538, 152] on input "dnd" at bounding box center [399, 155] width 372 height 12
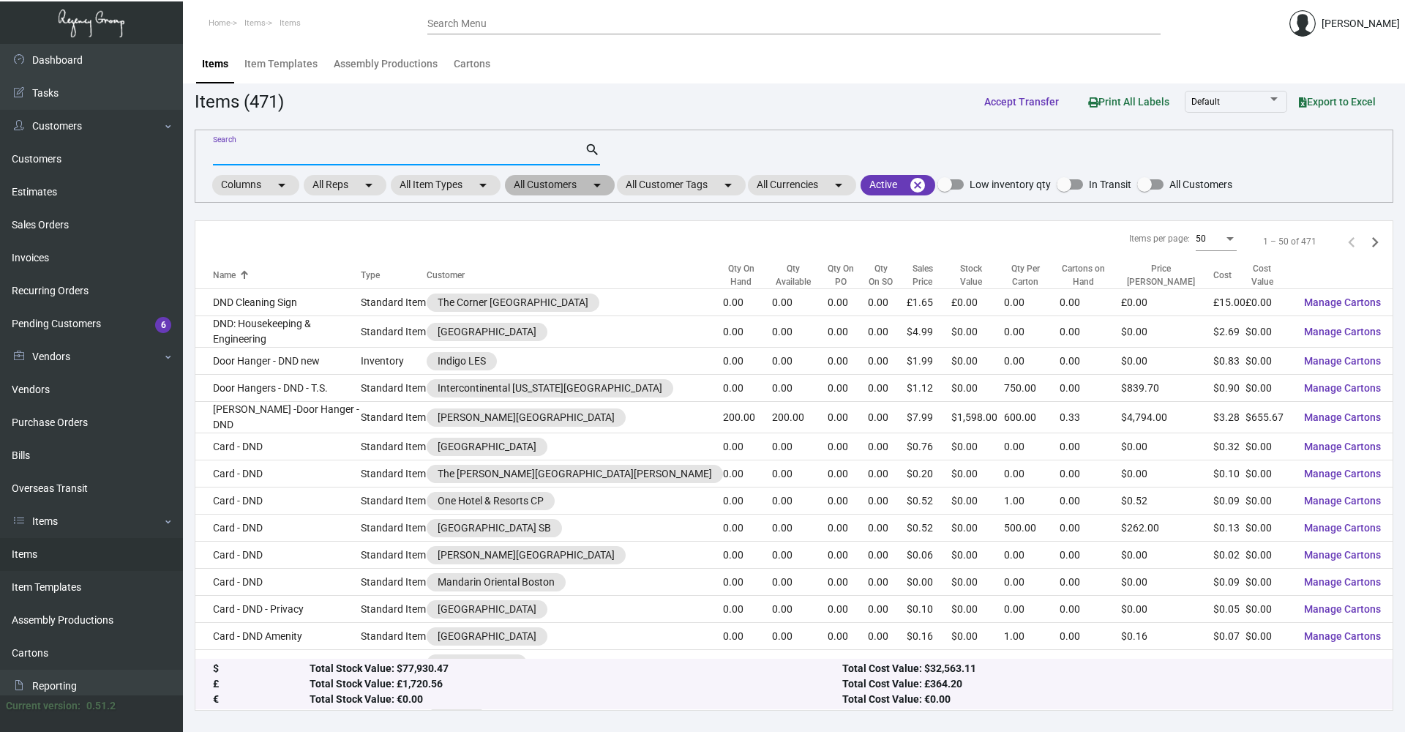
click at [556, 192] on mat-chip "All Customers arrow_drop_down" at bounding box center [560, 185] width 110 height 20
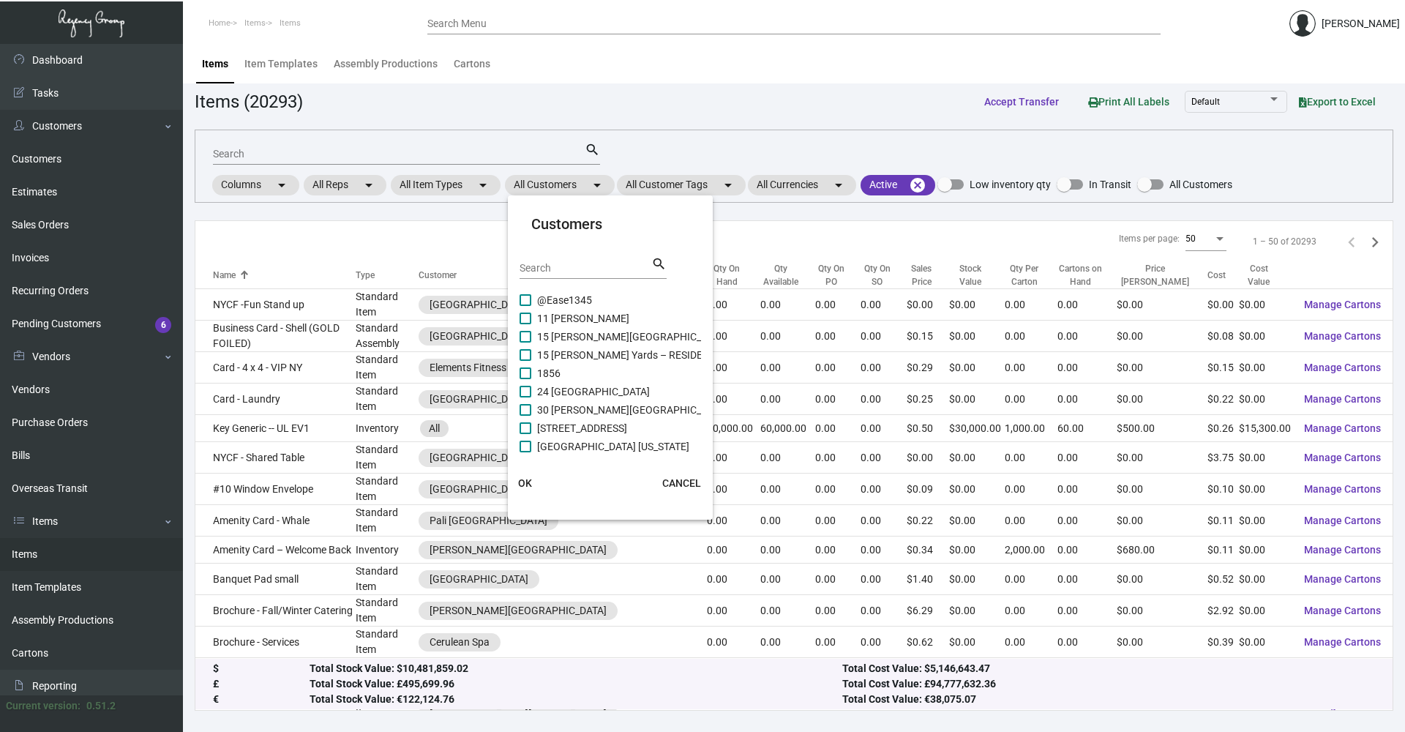
click at [564, 282] on div "Search search" at bounding box center [592, 273] width 147 height 36
click at [577, 260] on div "Search" at bounding box center [585, 267] width 132 height 23
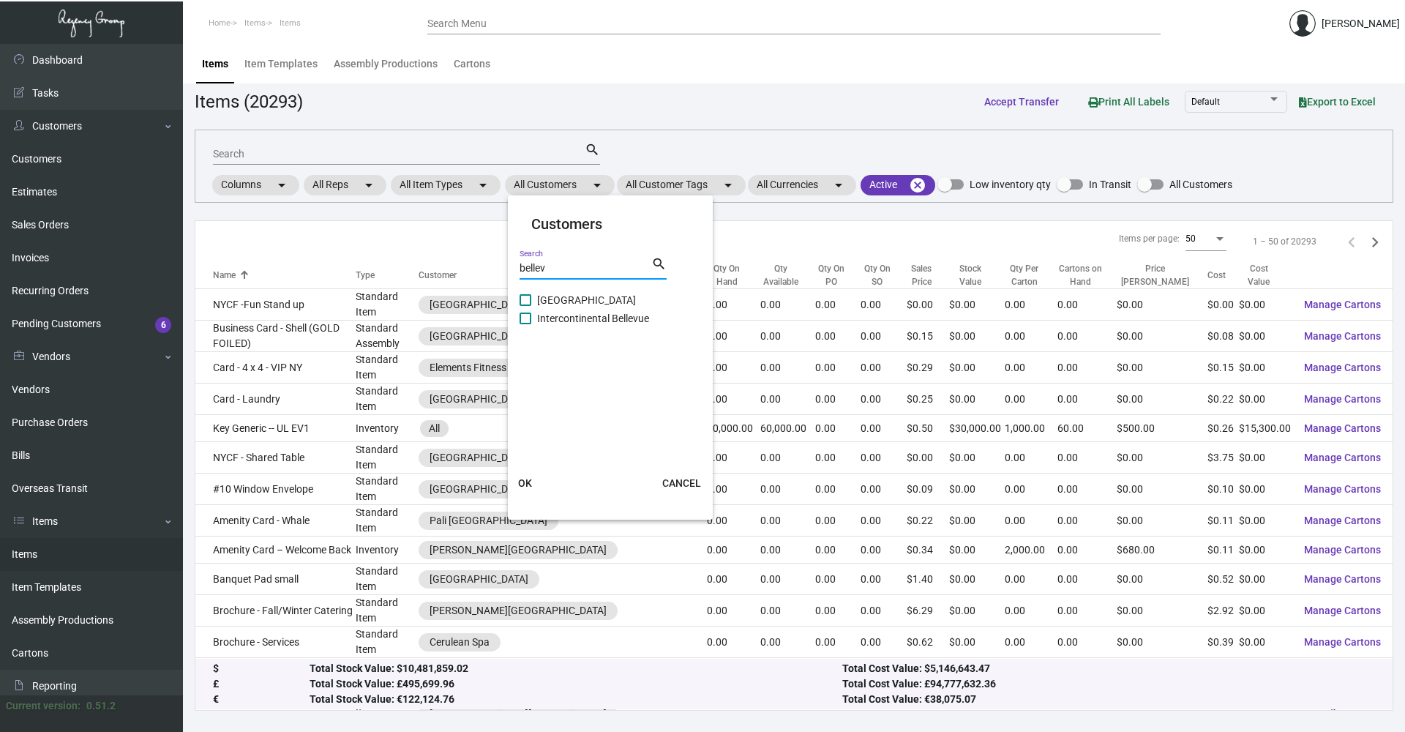
type input "bellev"
click at [585, 314] on span "Intercontinental Bellevue" at bounding box center [593, 318] width 112 height 18
click at [525, 324] on input "Intercontinental Bellevue" at bounding box center [525, 324] width 1 height 1
checkbox input "true"
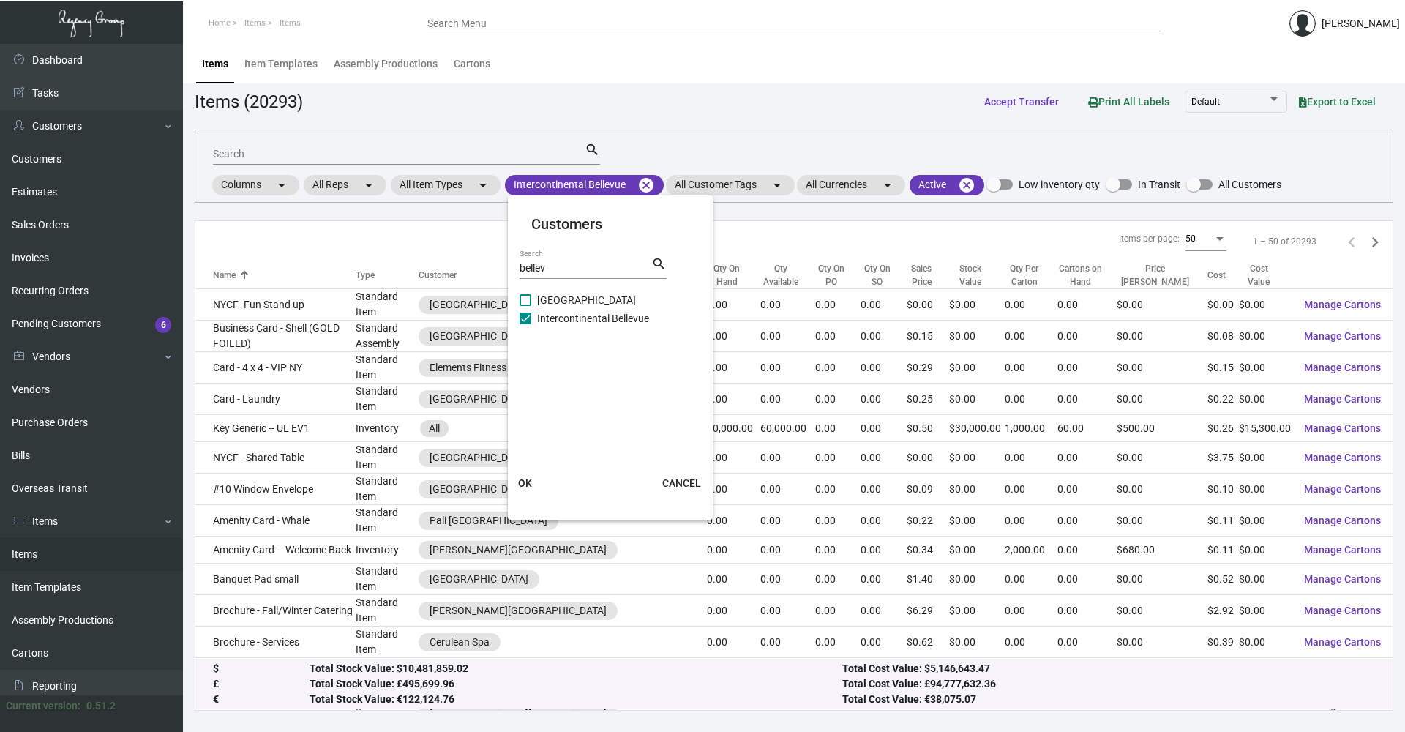
click at [525, 478] on span "OK" at bounding box center [525, 483] width 14 height 12
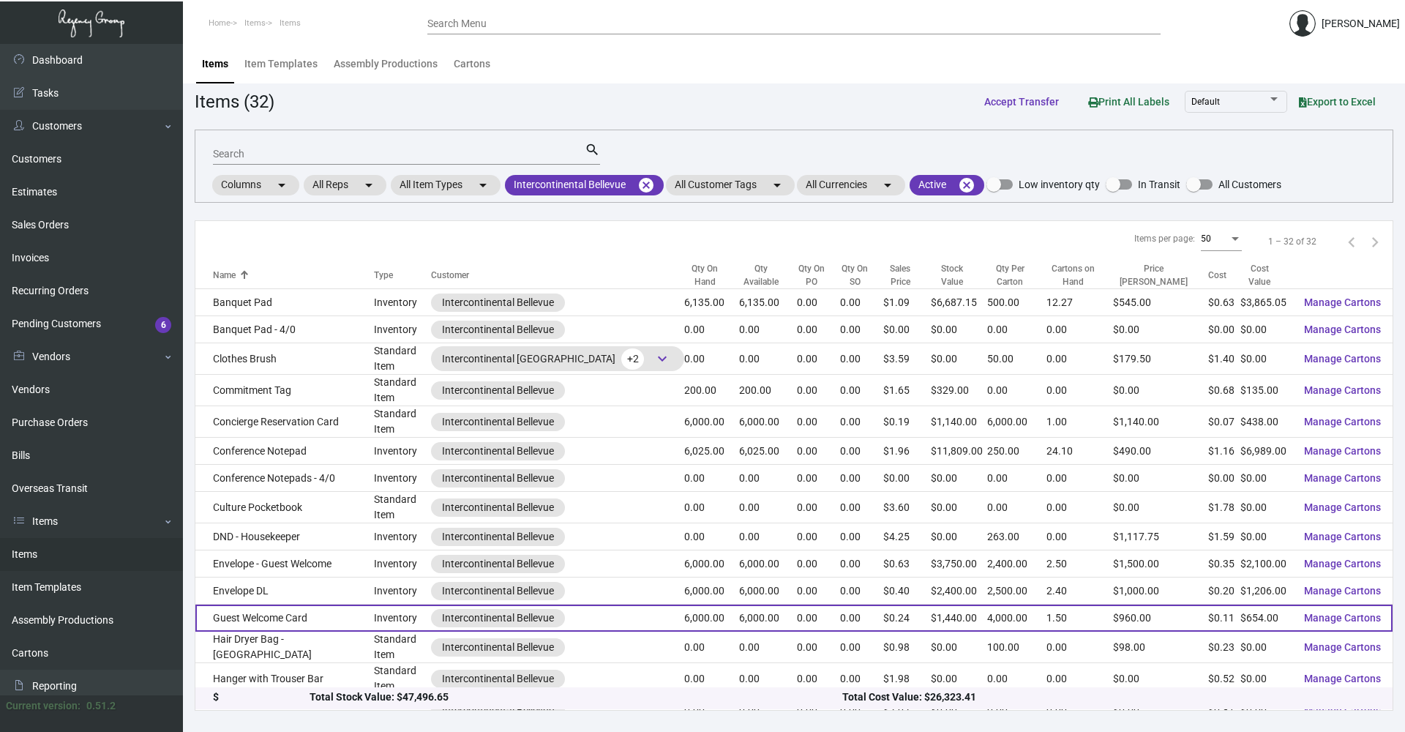
click at [366, 606] on td "Guest Welcome Card" at bounding box center [284, 617] width 178 height 27
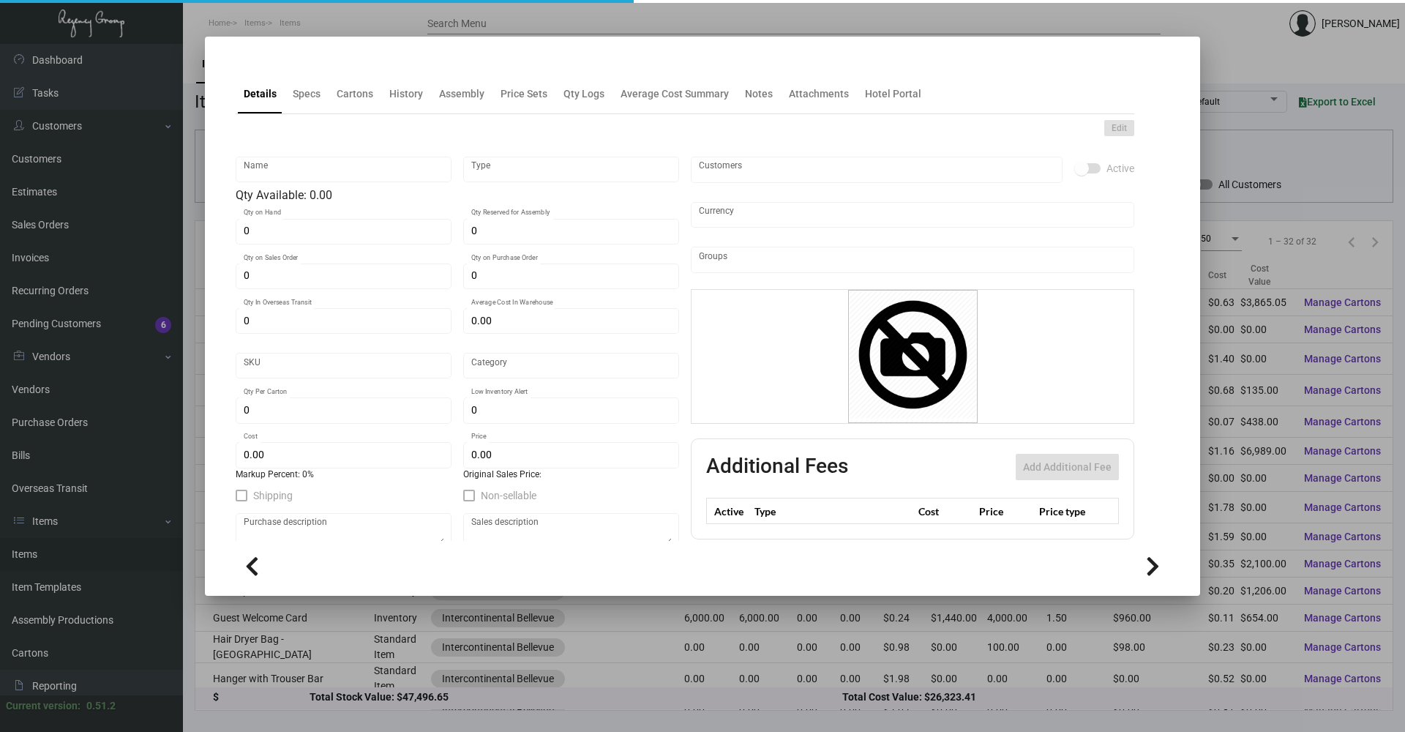
type input "Guest Welcome Card"
type input "Inventory"
type input "6,000"
type input "$ 0.66"
type input "INTBELL-GSD-34-INV"
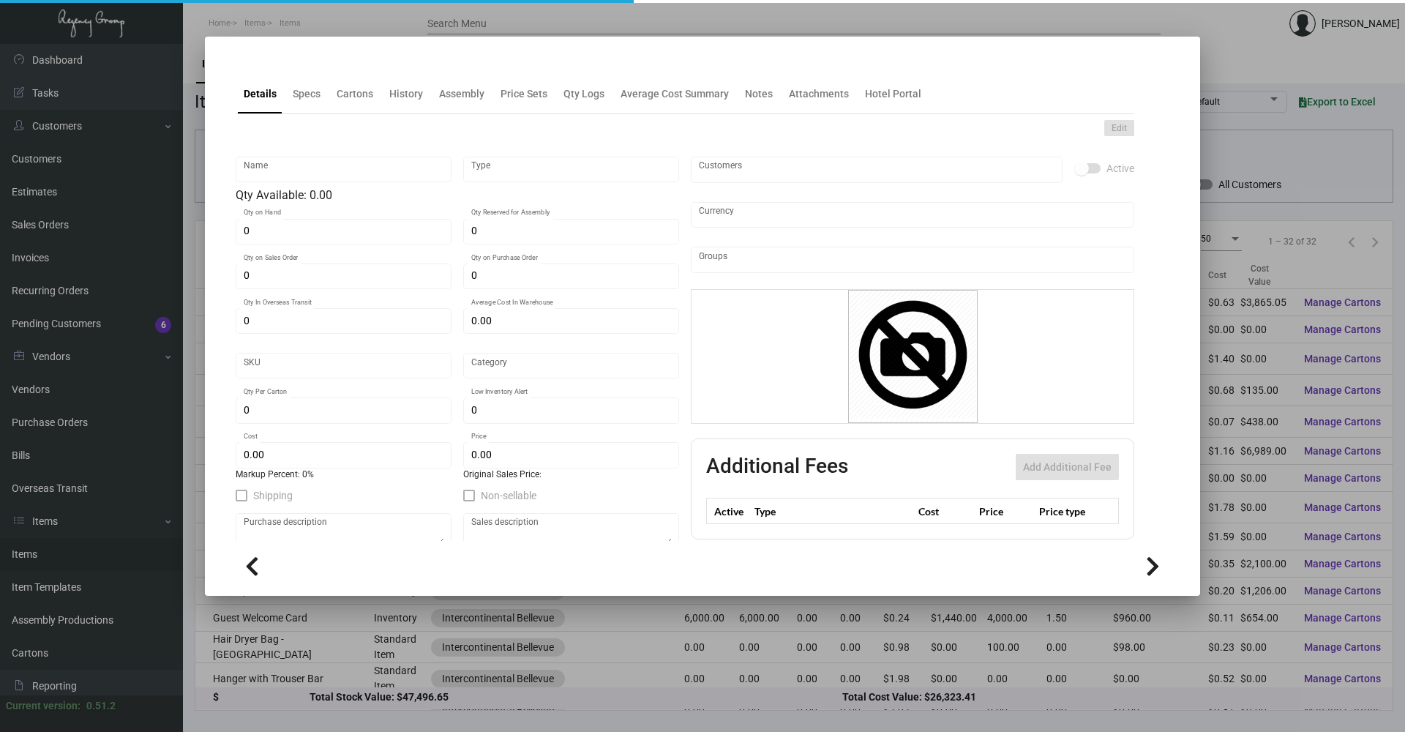
type input "Standard"
type input "4,000"
type input "$ 0.109"
type input "$ 0.24"
checkbox input "true"
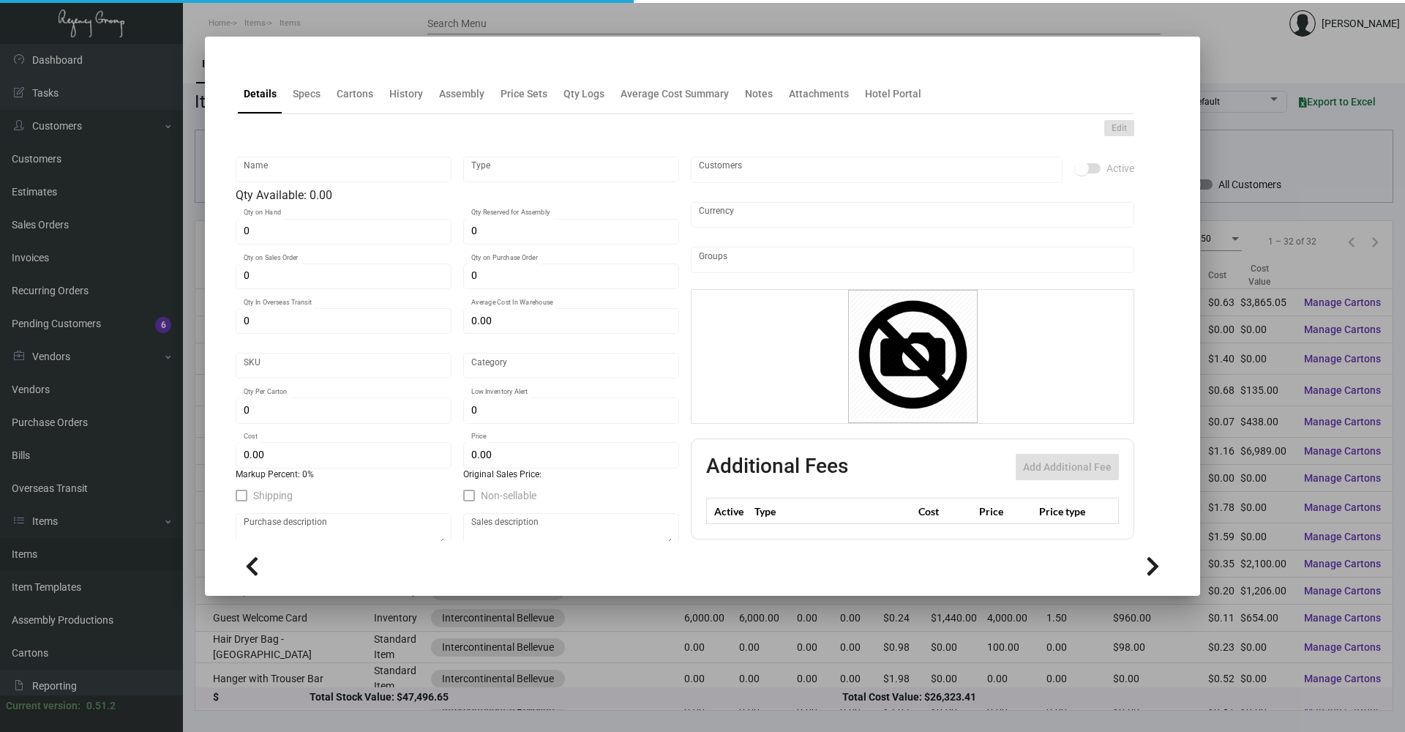
type input "United States Dollar $"
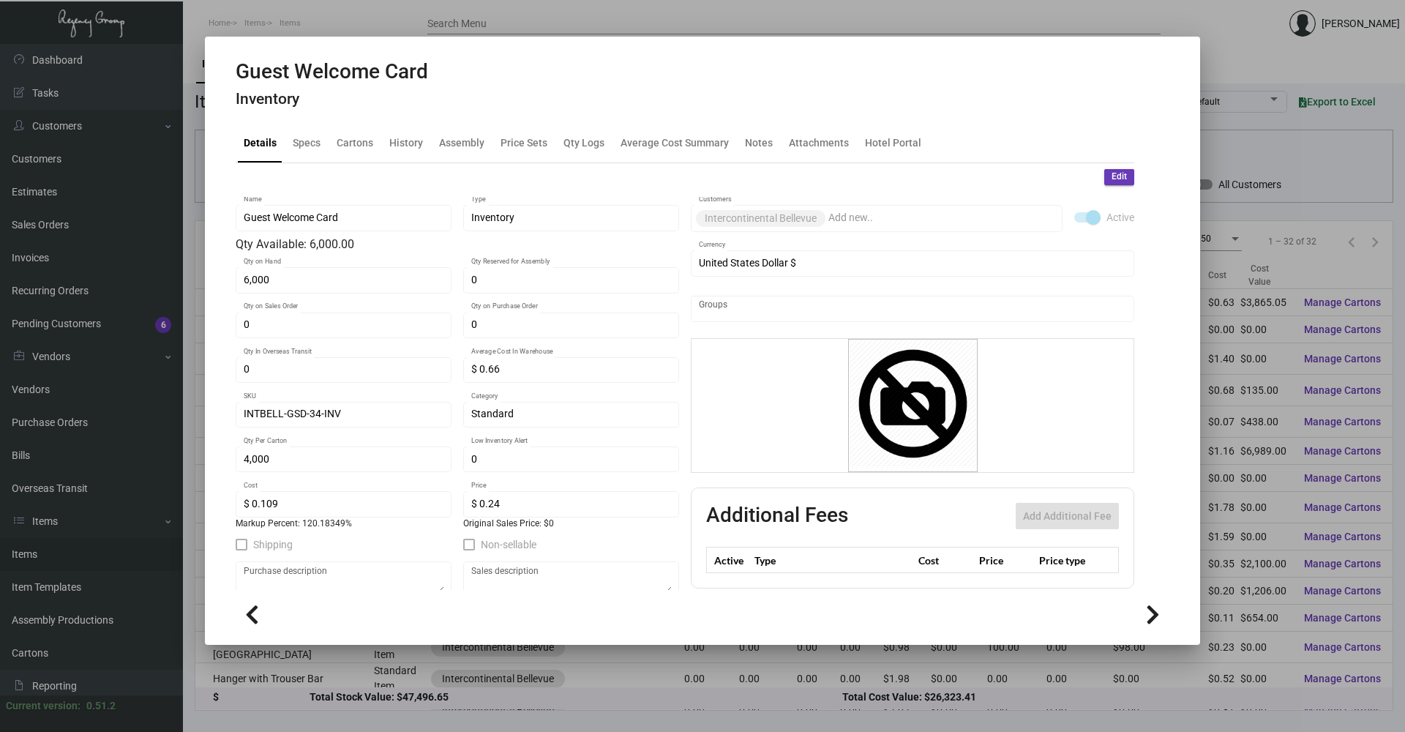
click at [418, 163] on div "Edit Guest Welcome Card Name Inventory Type Qty Available: 6,000.00 6,000 Qty o…" at bounding box center [685, 443] width 898 height 560
click at [420, 146] on div "History" at bounding box center [406, 142] width 34 height 15
